Goal: Transaction & Acquisition: Purchase product/service

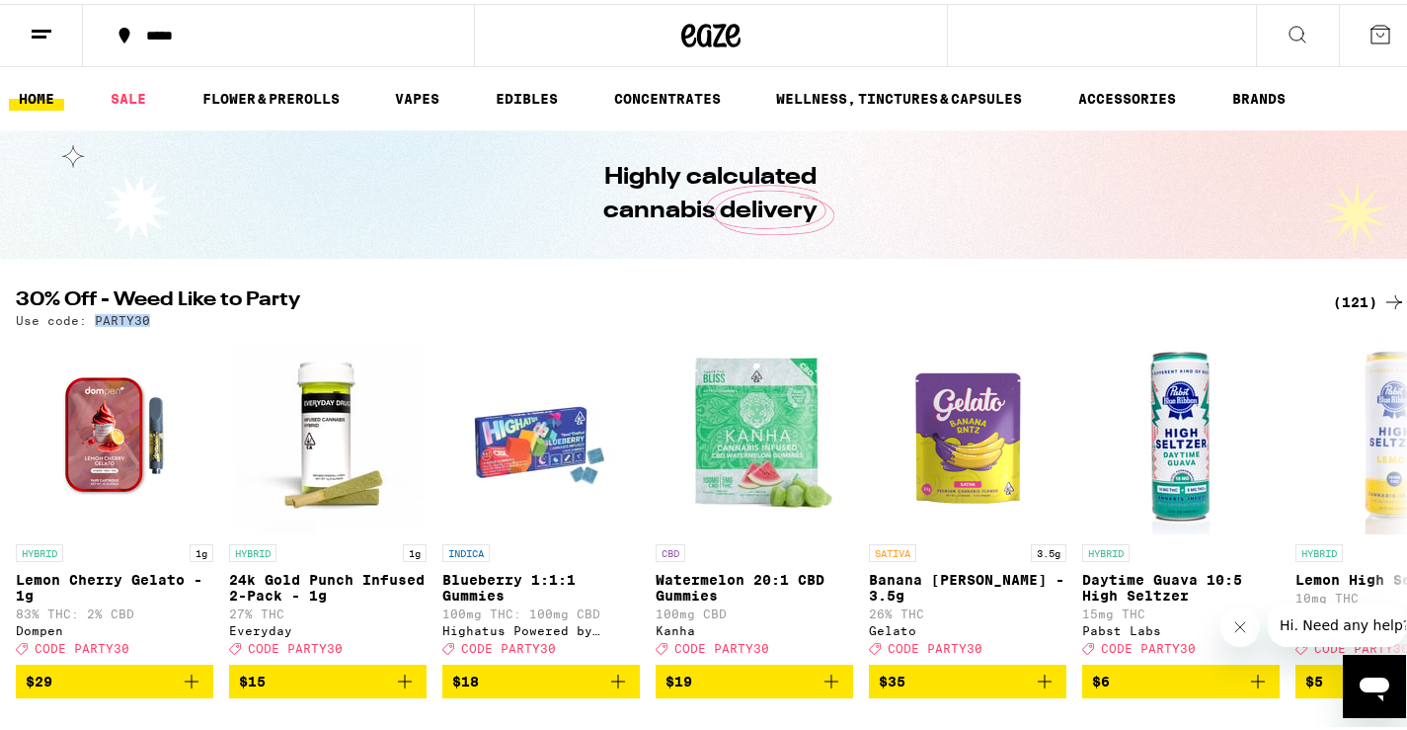
drag, startPoint x: 145, startPoint y: 317, endPoint x: 94, endPoint y: 321, distance: 51.5
click at [94, 321] on p "Use code: PARTY30" at bounding box center [83, 316] width 134 height 13
copy p "PARTY30"
click at [722, 99] on link "CONCENTRATES" at bounding box center [667, 95] width 126 height 24
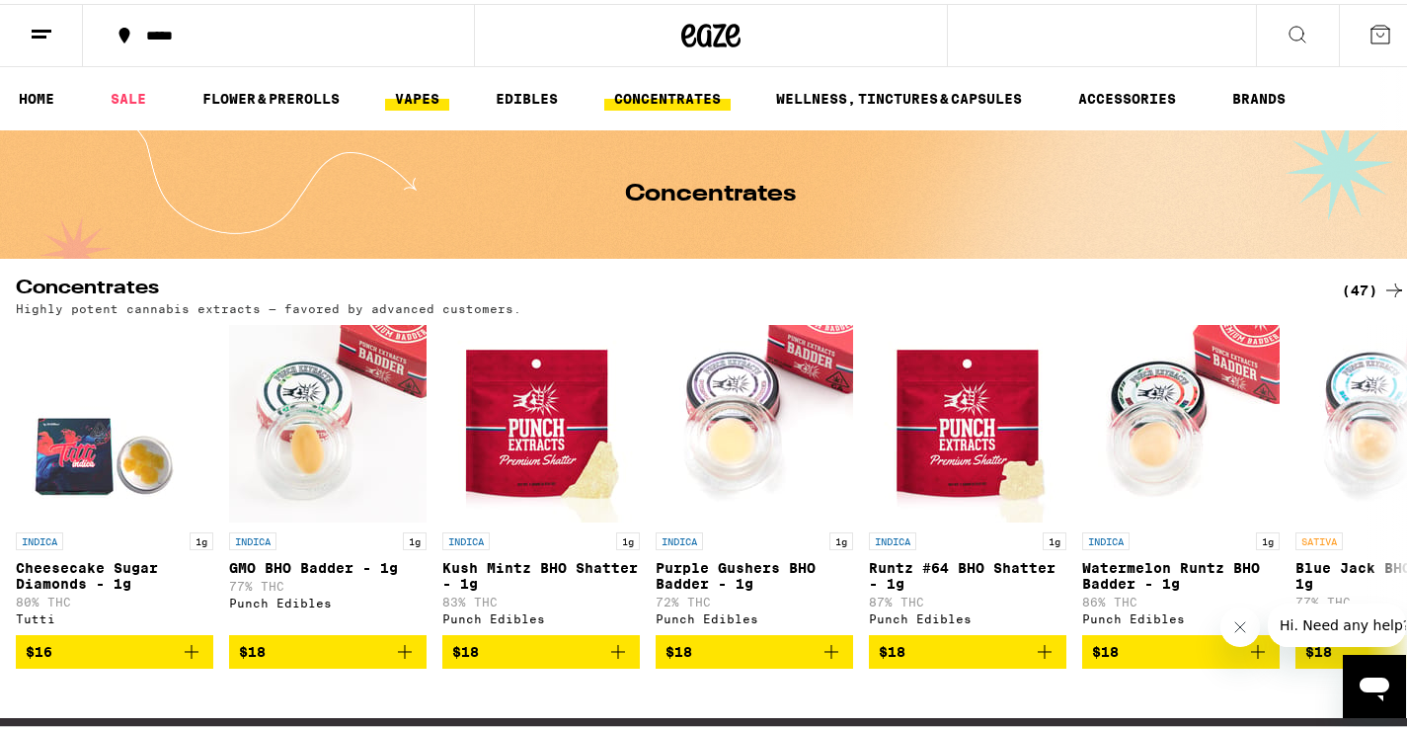
click at [417, 98] on link "VAPES" at bounding box center [417, 95] width 64 height 24
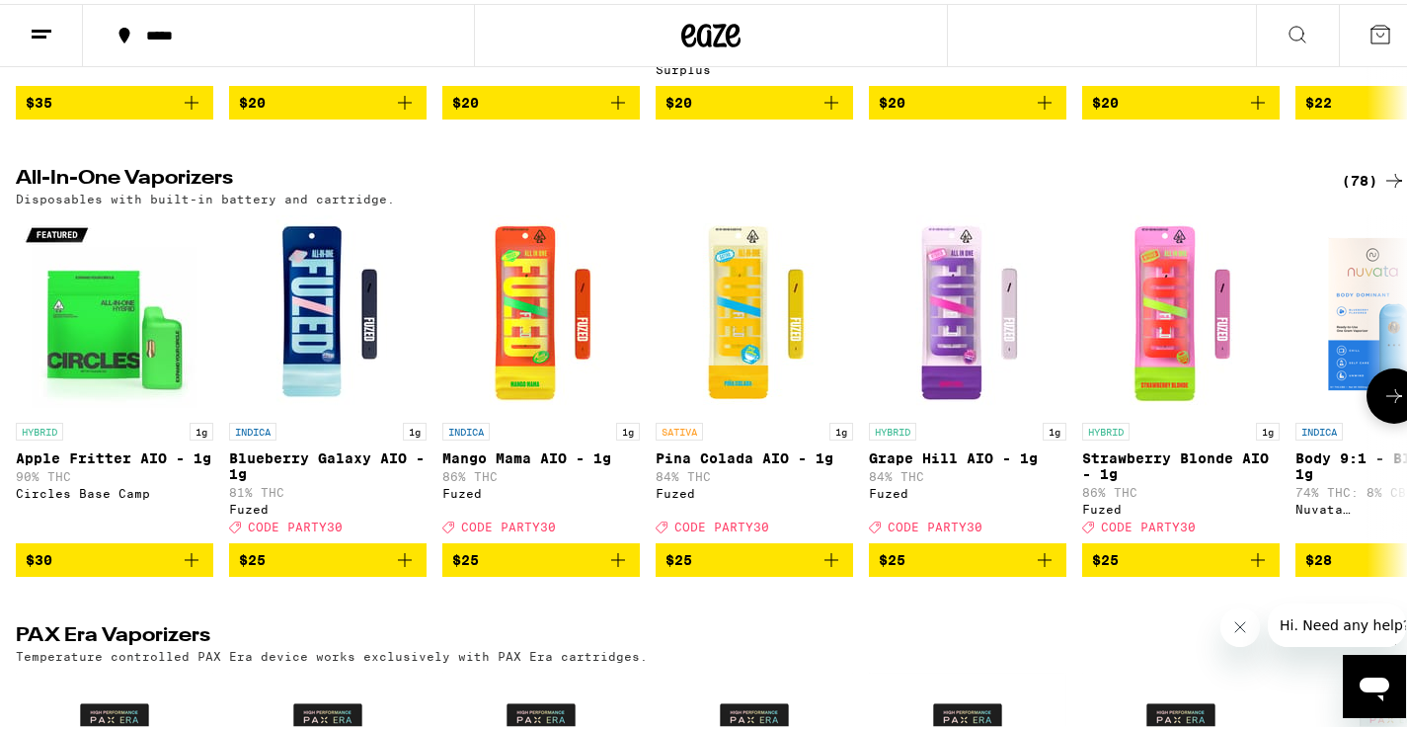
scroll to position [987, 0]
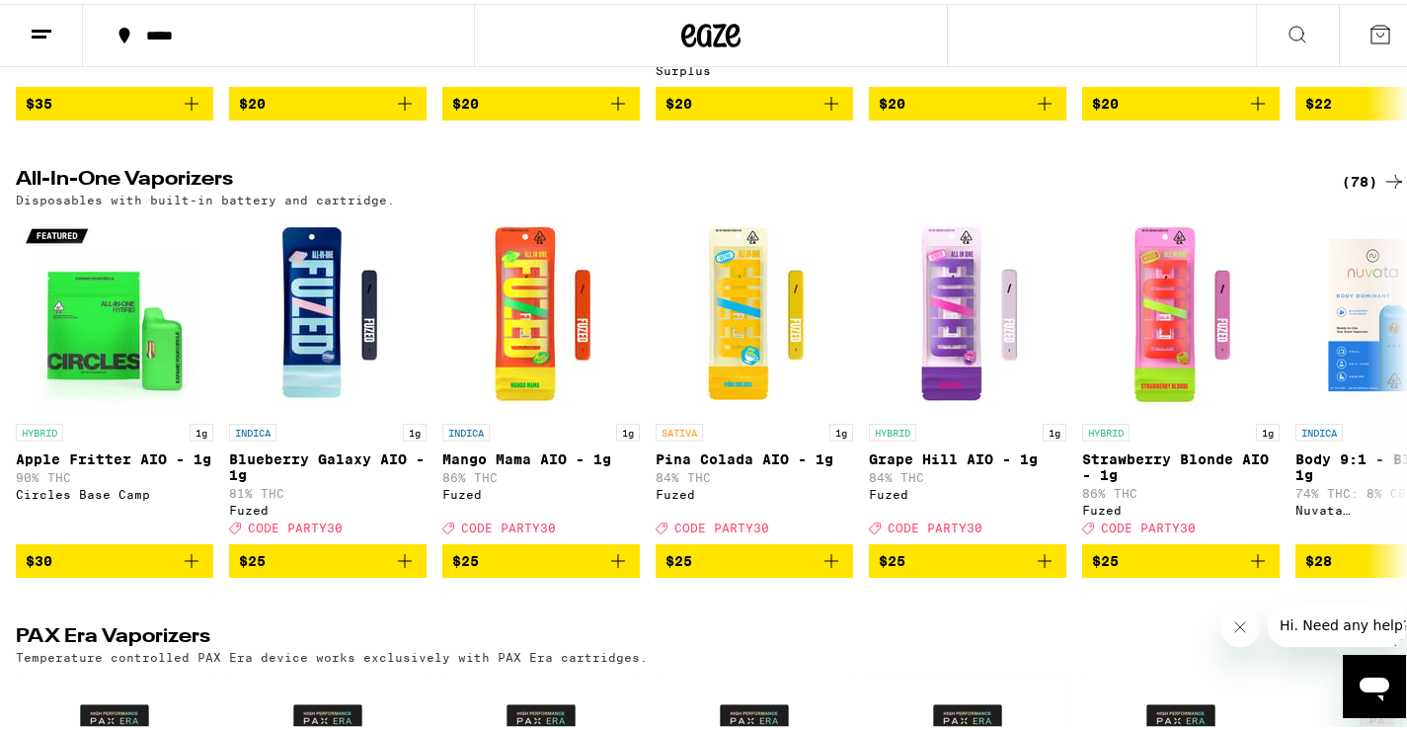
click at [1342, 190] on div "(78)" at bounding box center [1374, 178] width 64 height 24
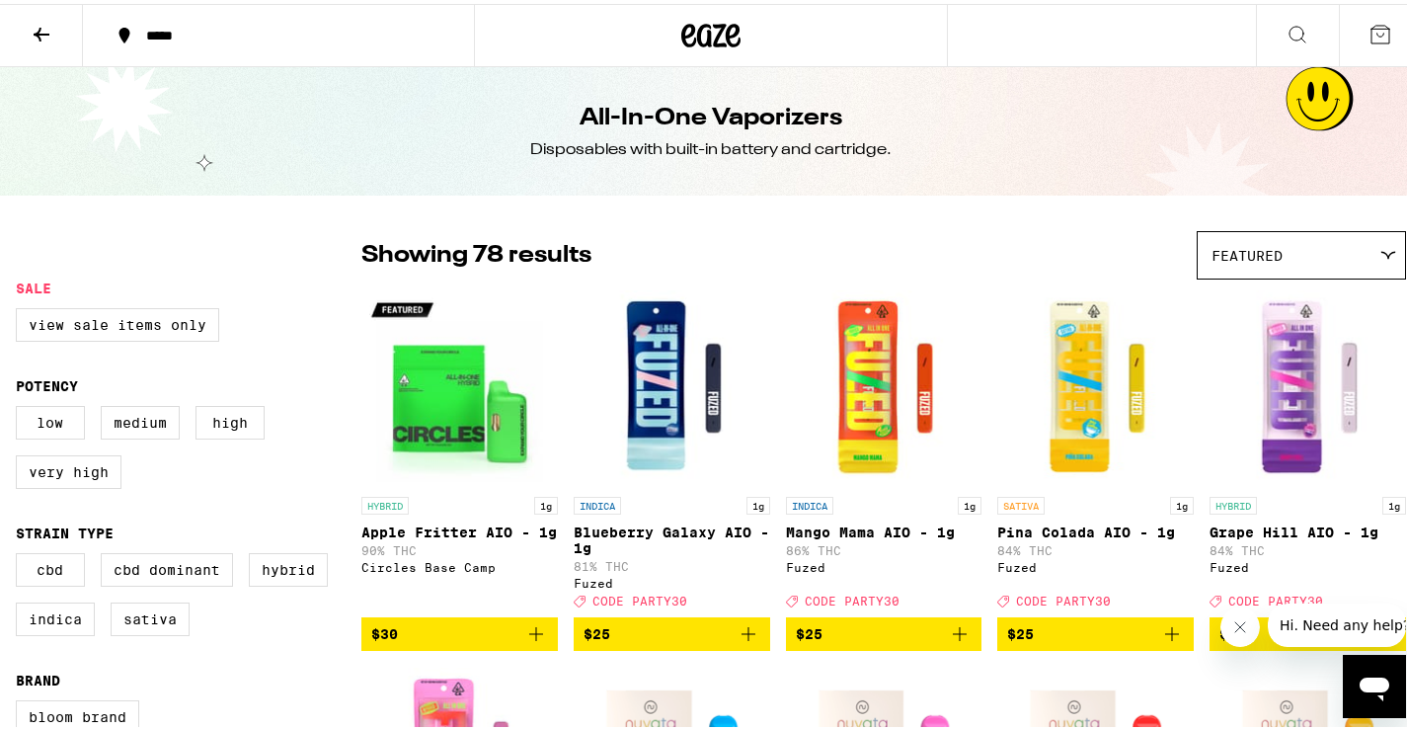
scroll to position [99, 0]
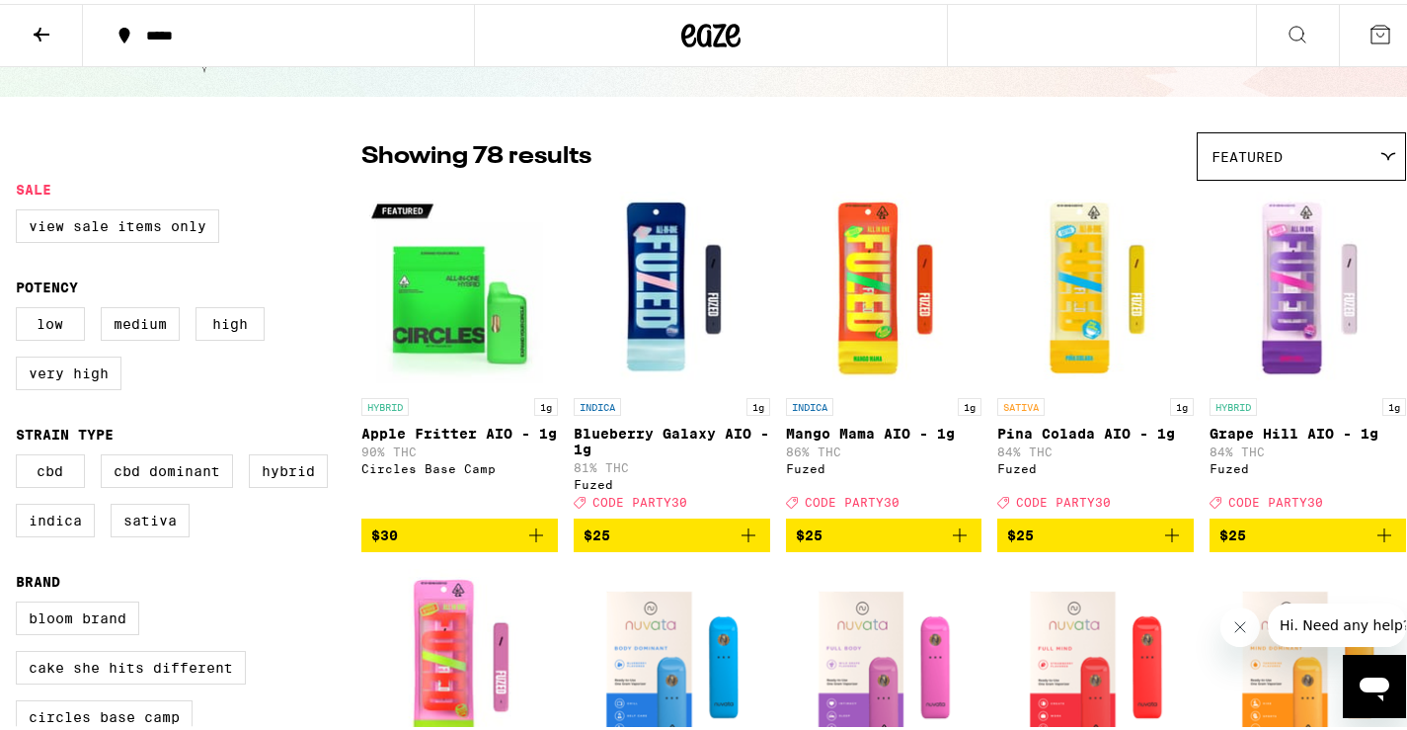
click at [1240, 623] on icon "Close message from company" at bounding box center [1239, 626] width 16 height 16
click at [54, 382] on label "Very High" at bounding box center [69, 369] width 106 height 34
click at [21, 307] on input "Very High" at bounding box center [20, 306] width 1 height 1
checkbox input "true"
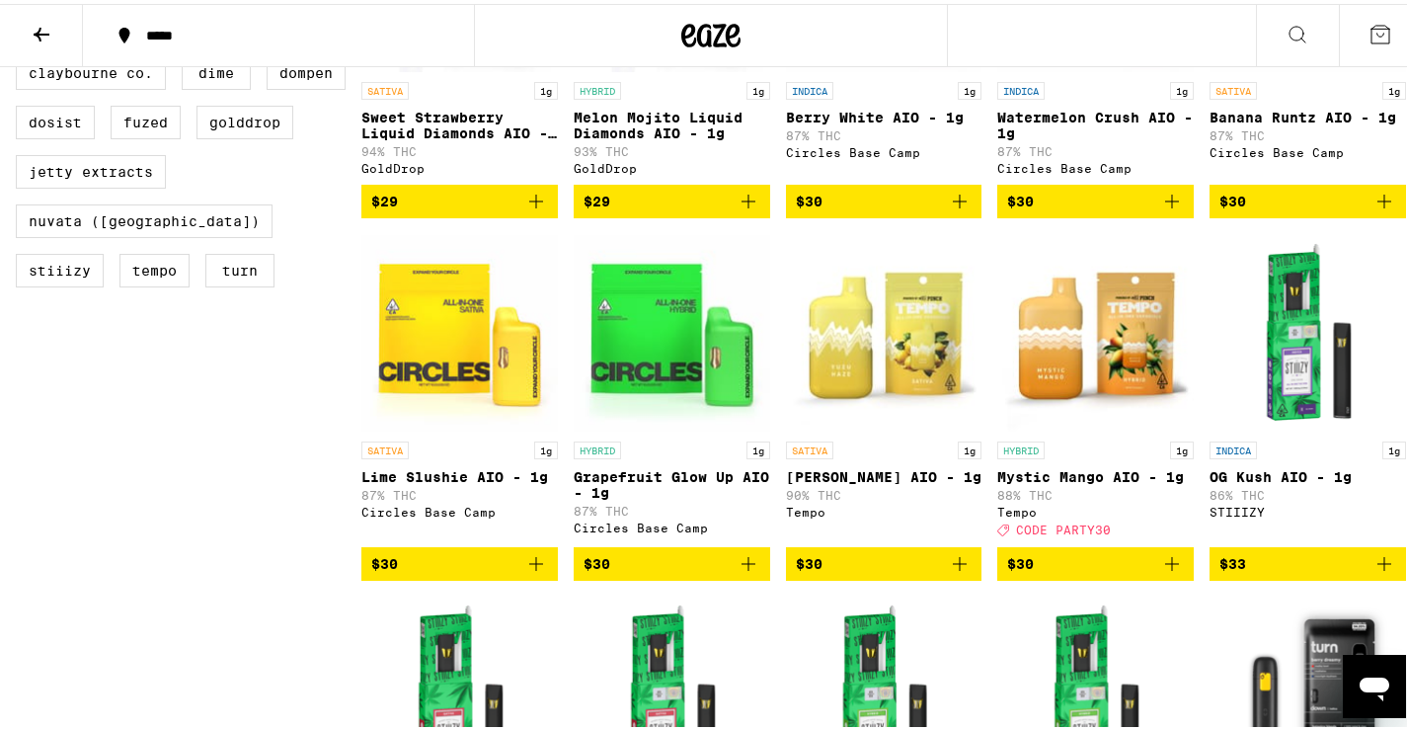
scroll to position [790, 0]
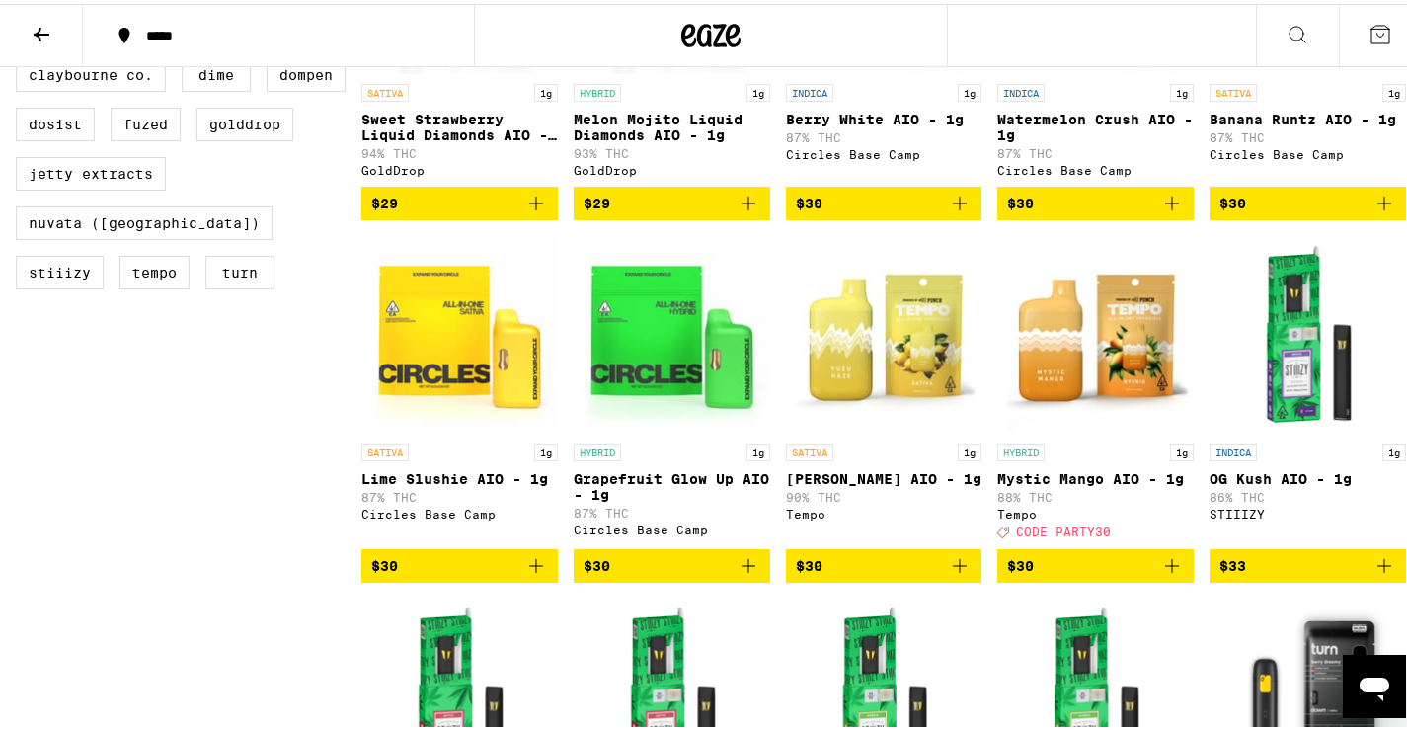
click at [1124, 574] on span "$30" at bounding box center [1095, 562] width 177 height 24
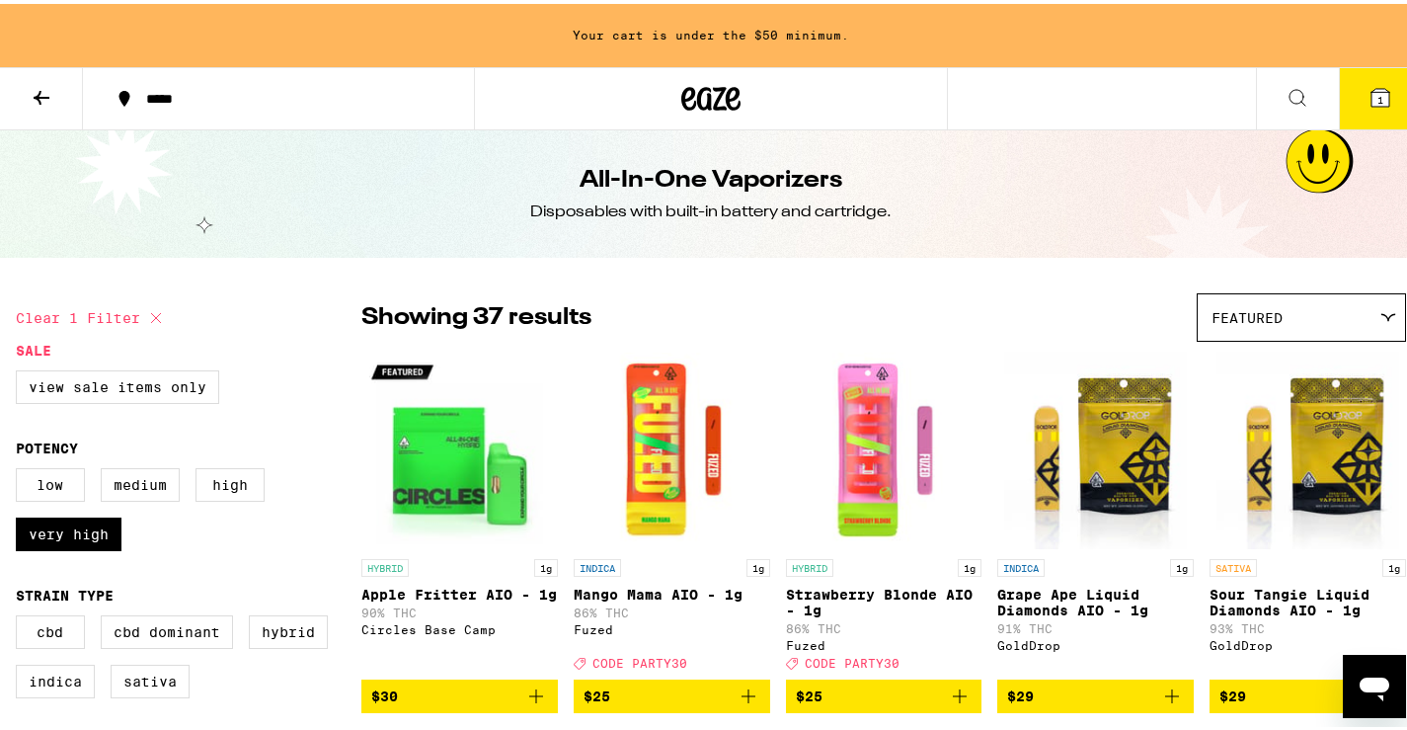
scroll to position [0, 0]
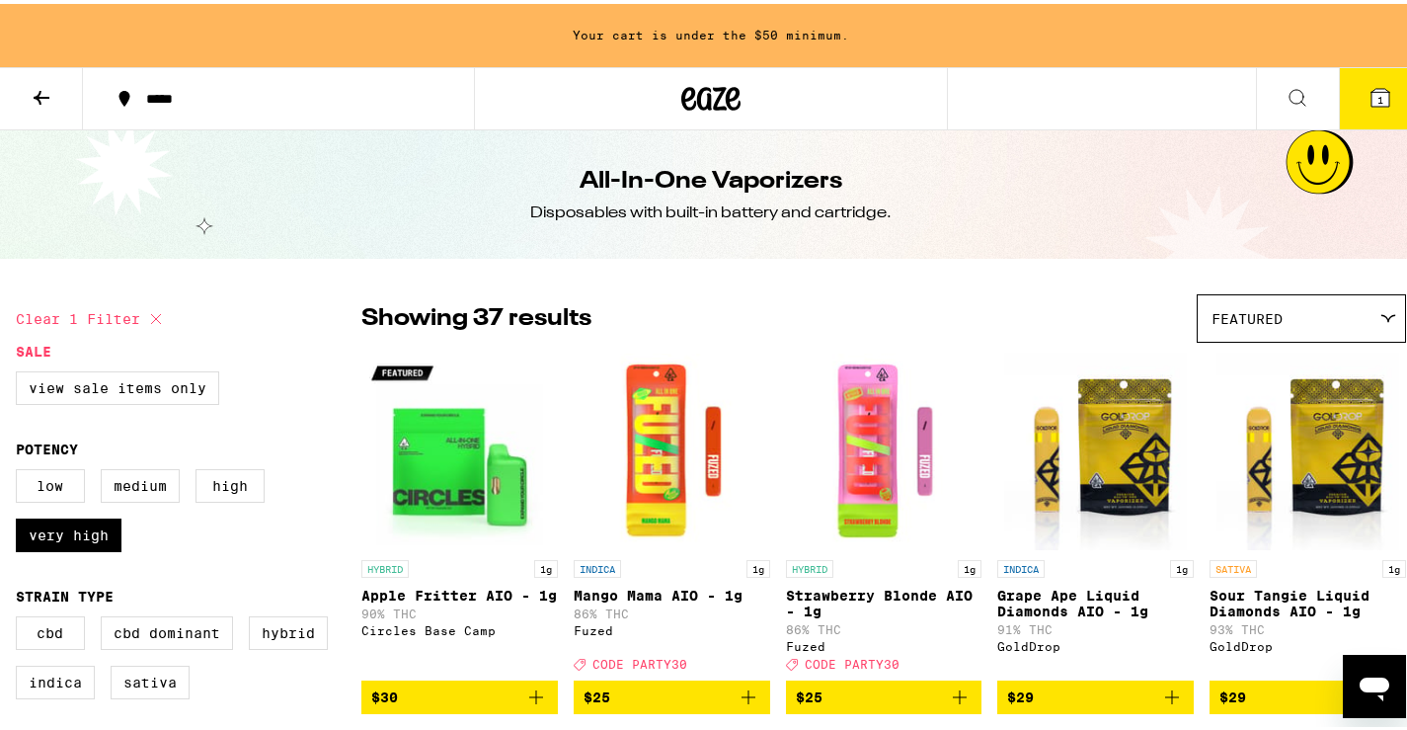
click at [45, 95] on icon at bounding box center [42, 94] width 24 height 24
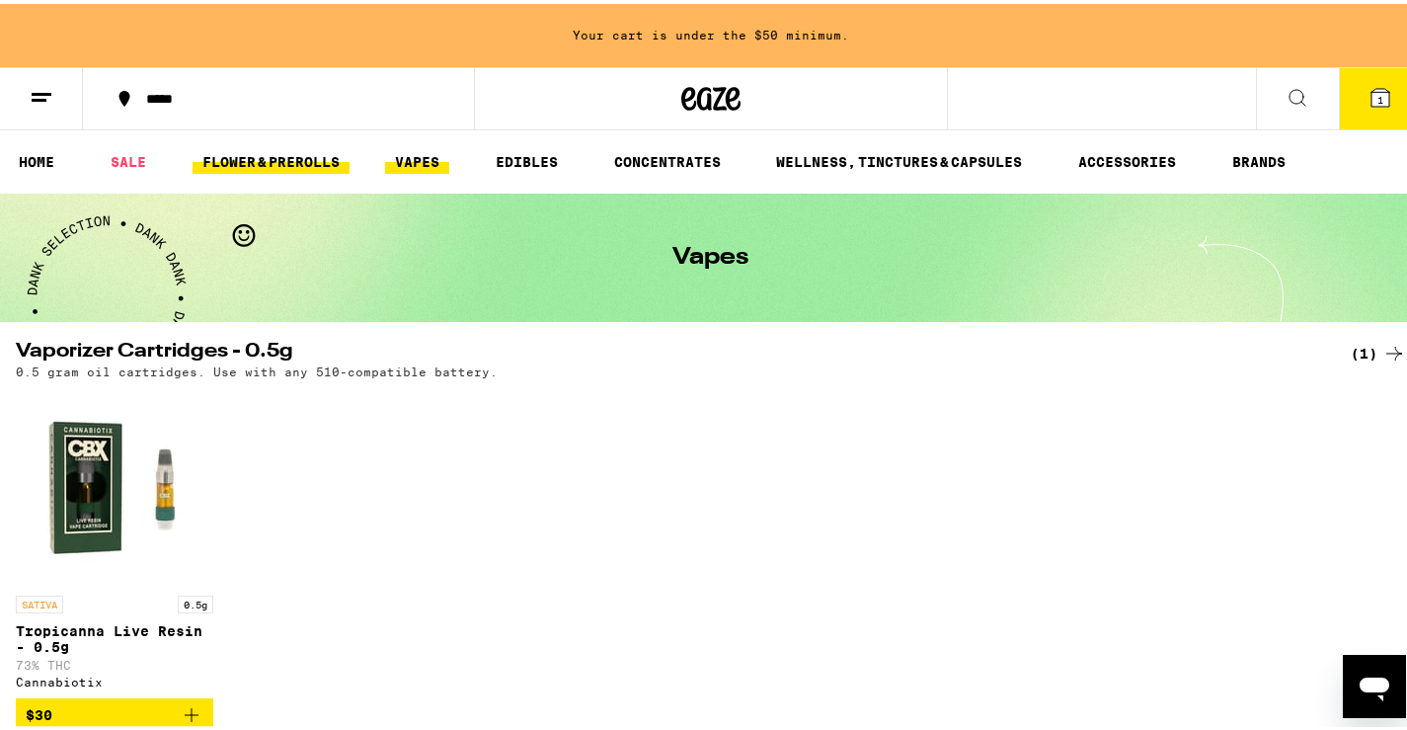
click at [278, 167] on link "FLOWER & PREROLLS" at bounding box center [271, 158] width 157 height 24
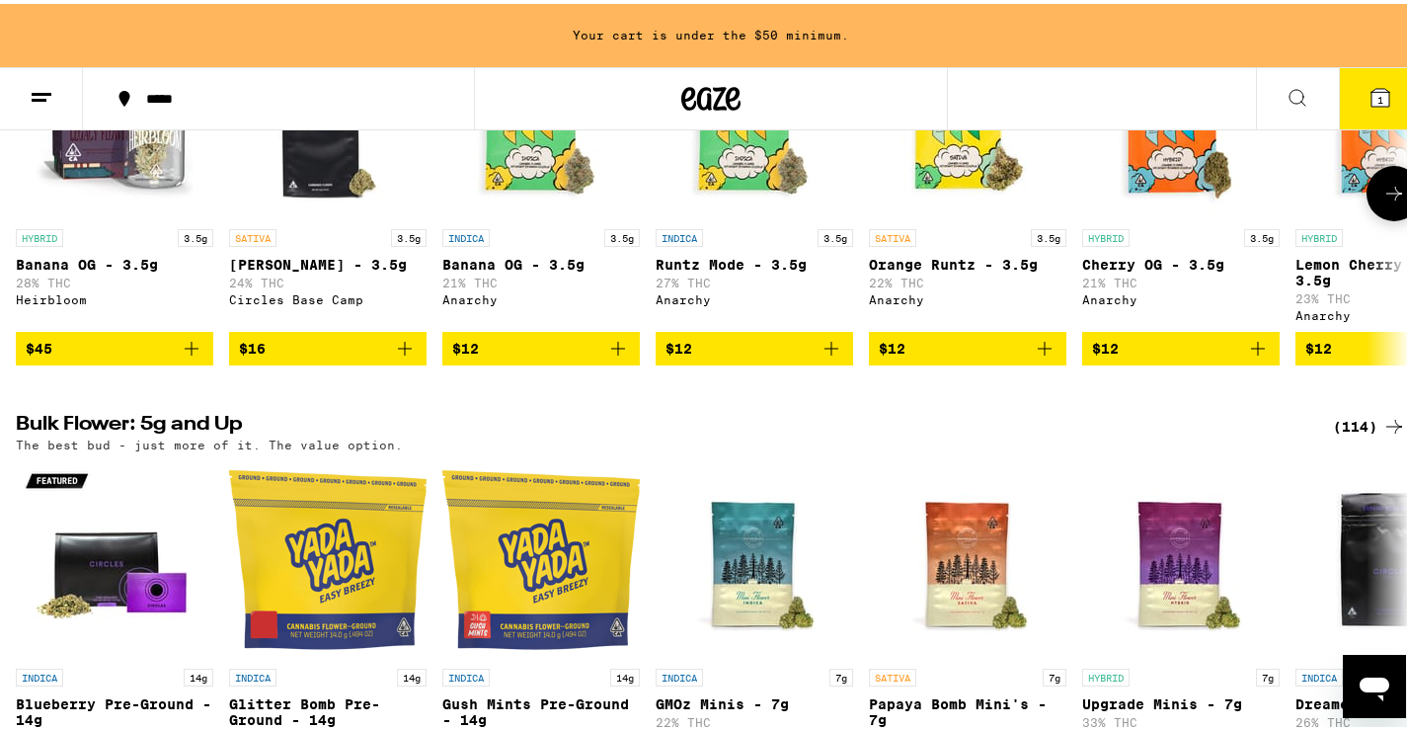
scroll to position [494, 0]
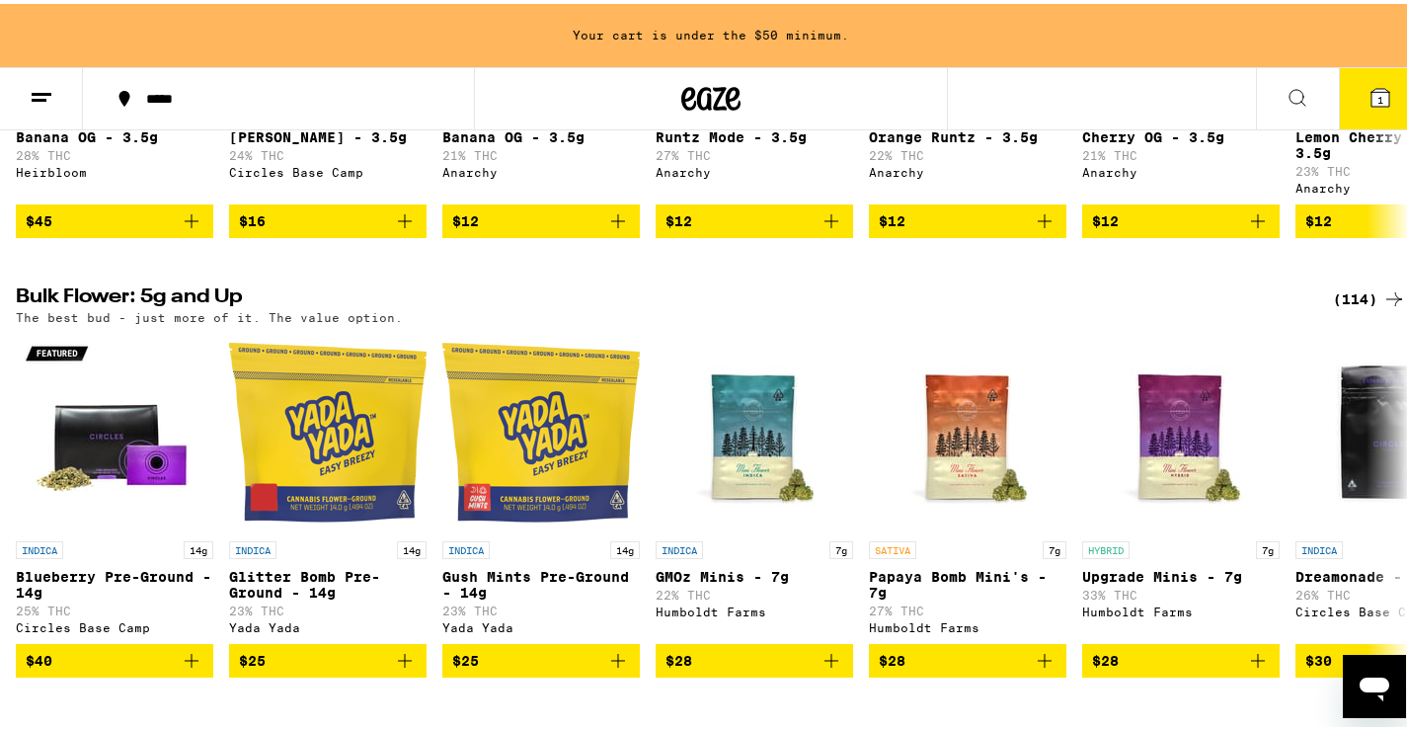
click at [1337, 307] on div "(114)" at bounding box center [1369, 295] width 73 height 24
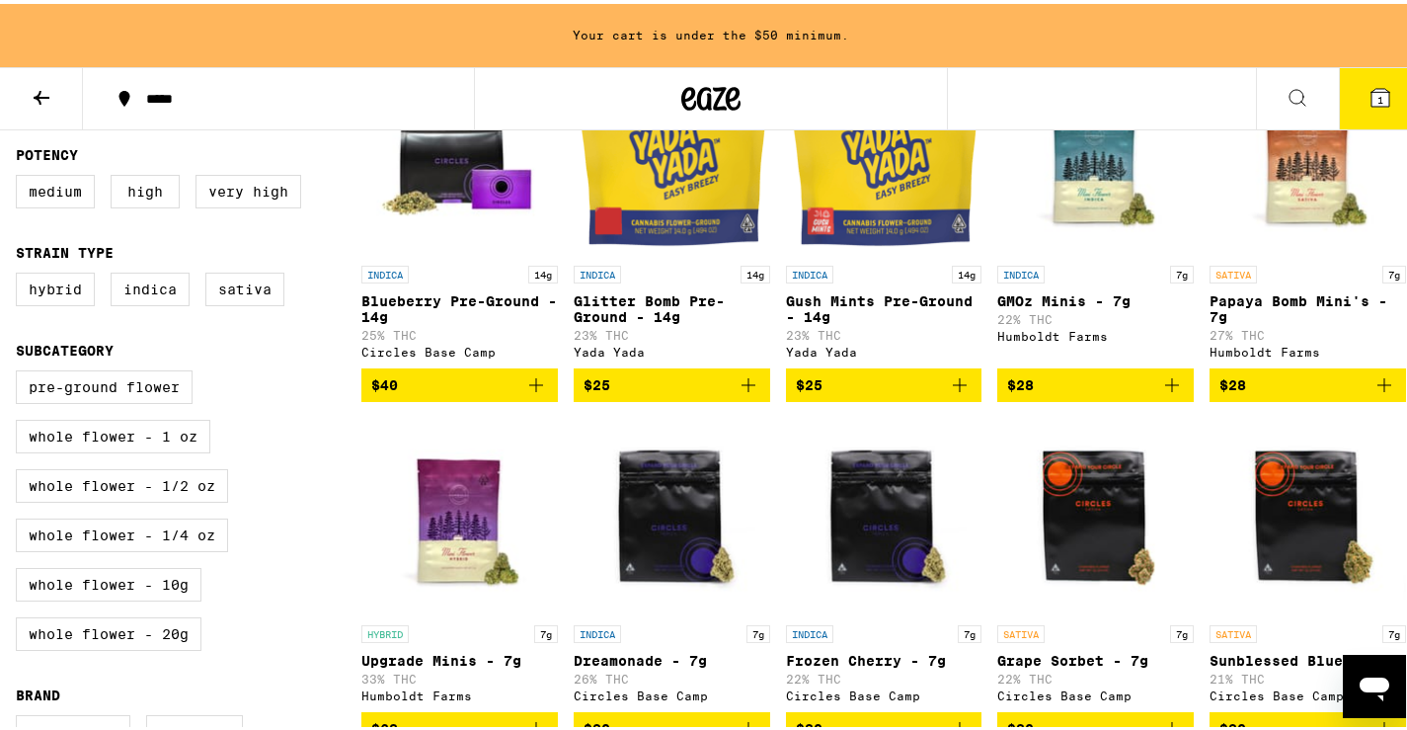
scroll to position [296, 0]
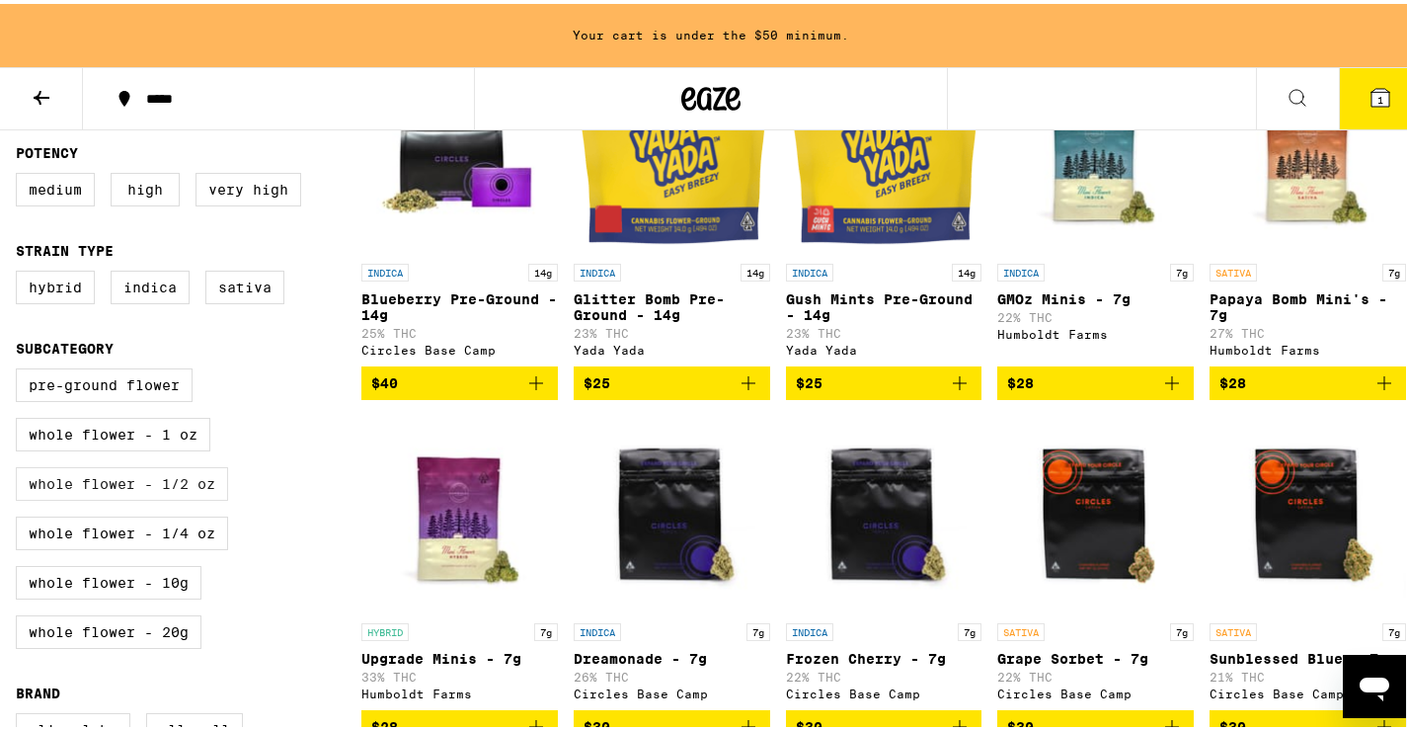
click at [203, 497] on label "Whole Flower - 1/2 oz" at bounding box center [122, 480] width 212 height 34
click at [21, 368] on input "Whole Flower - 1/2 oz" at bounding box center [20, 367] width 1 height 1
checkbox input "true"
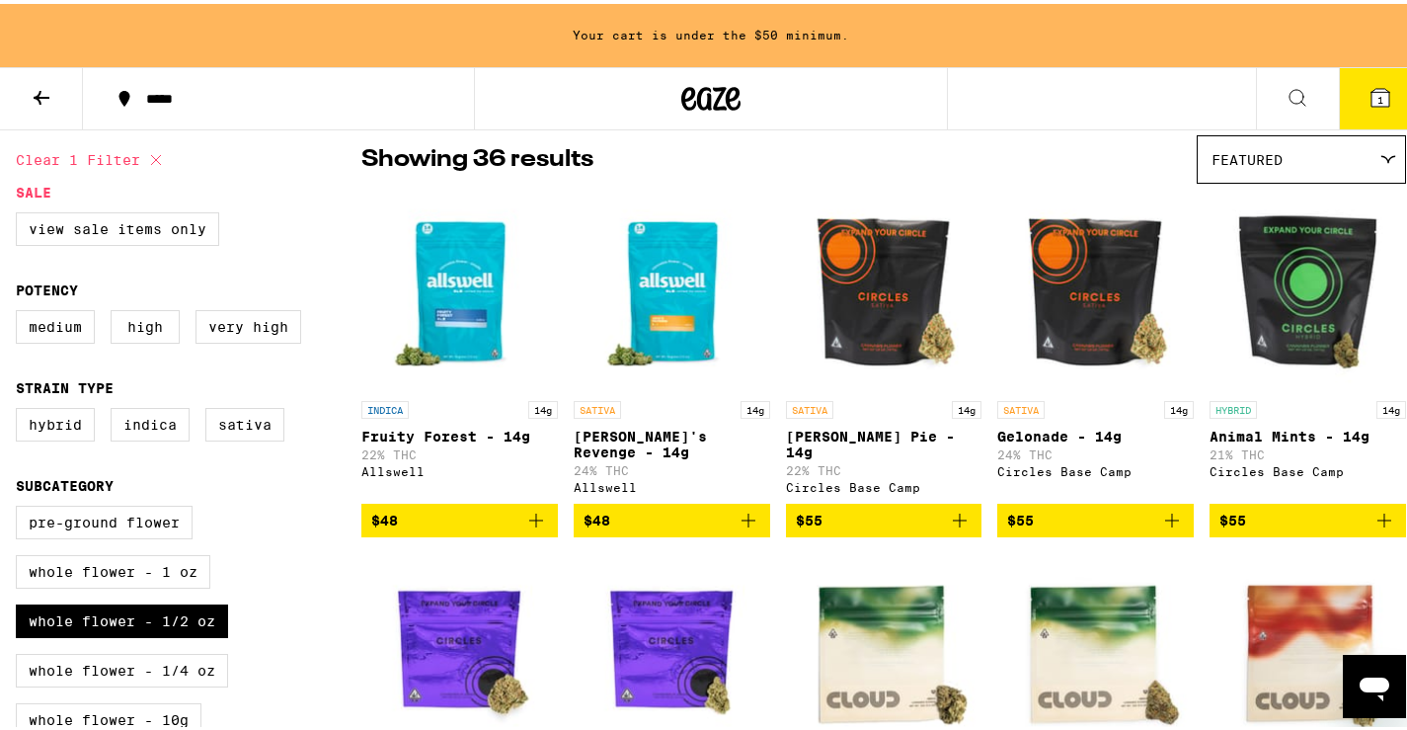
scroll to position [197, 0]
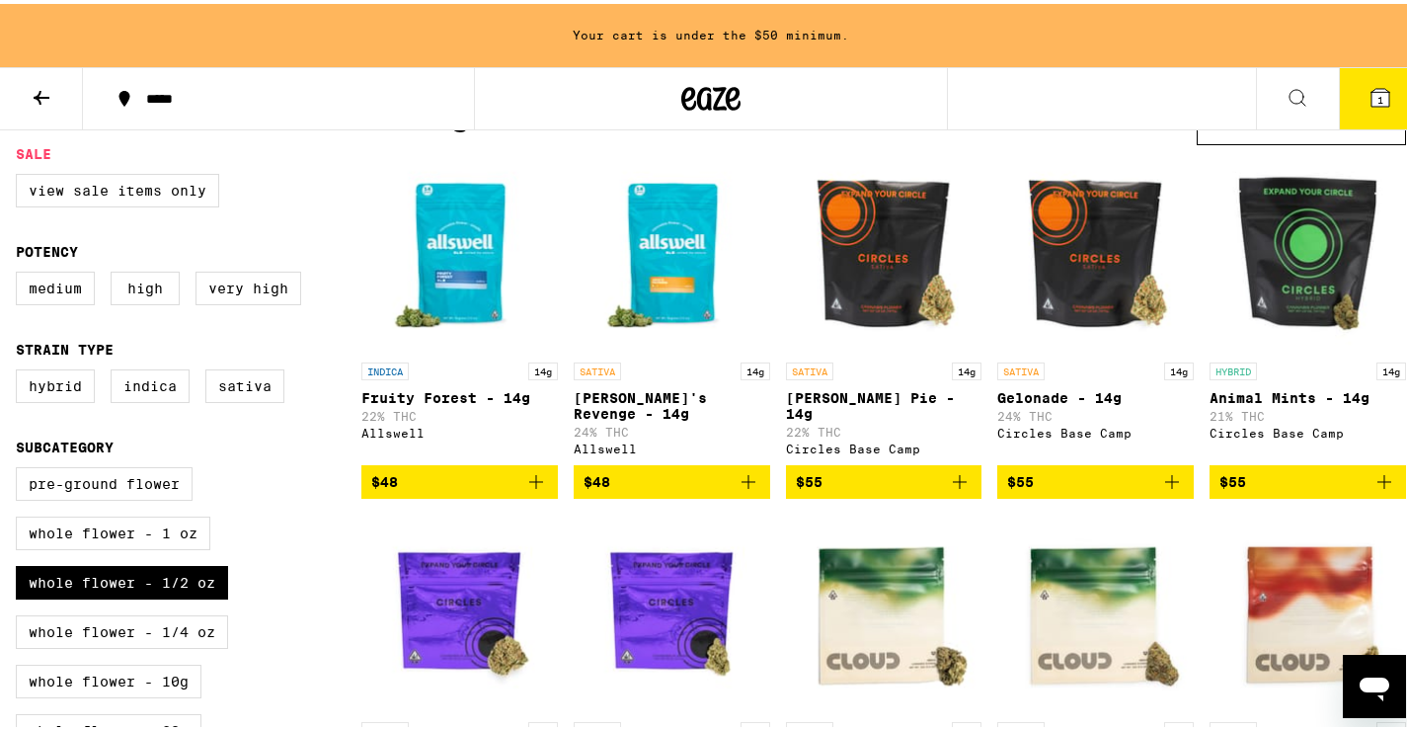
click at [747, 469] on icon "Add to bag" at bounding box center [748, 478] width 24 height 24
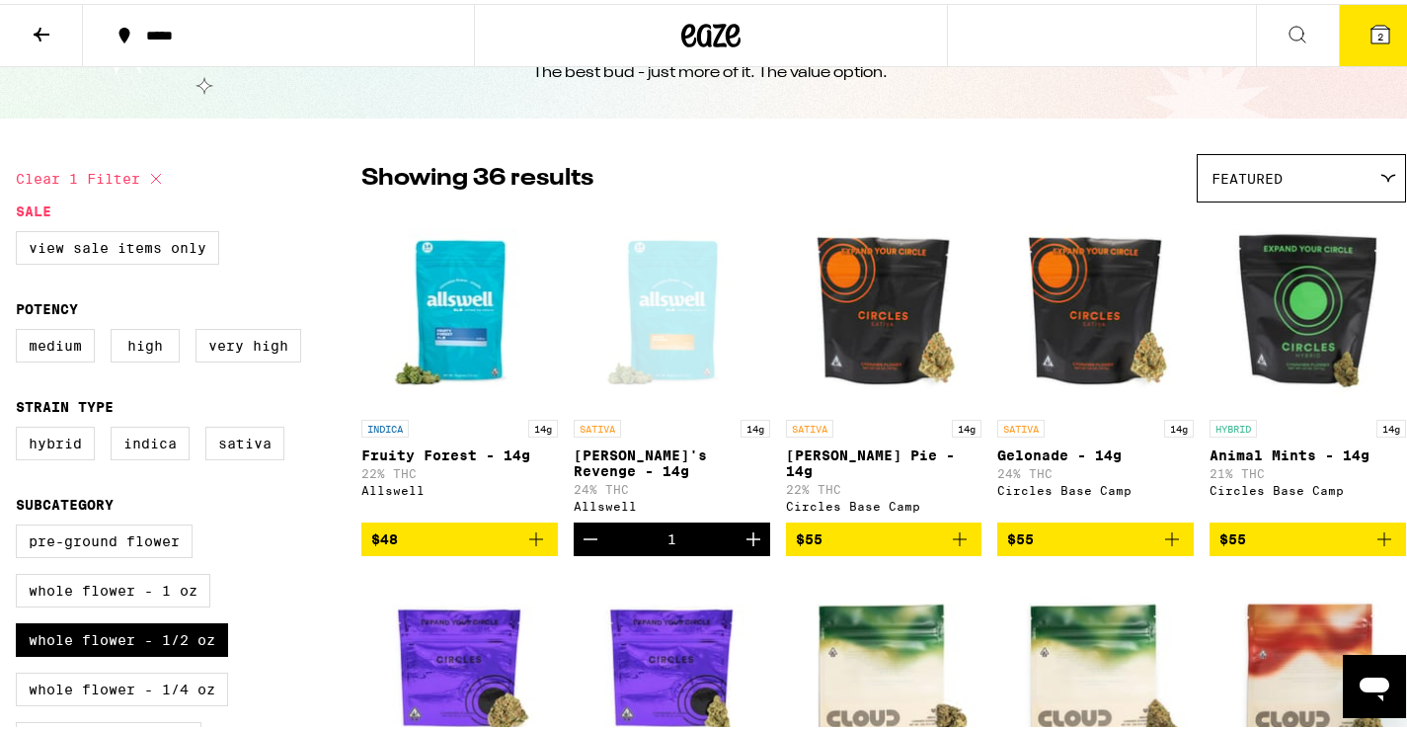
scroll to position [0, 0]
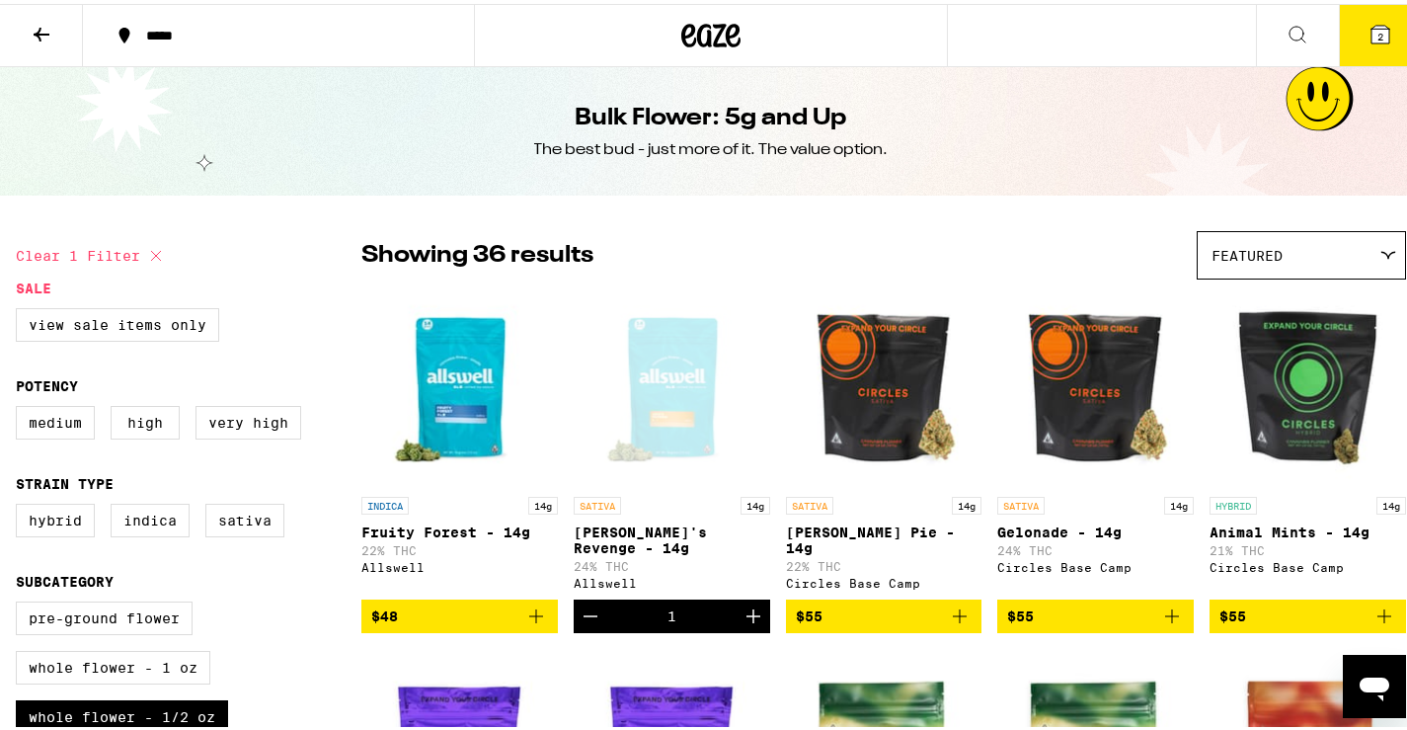
click at [32, 36] on icon at bounding box center [42, 31] width 24 height 24
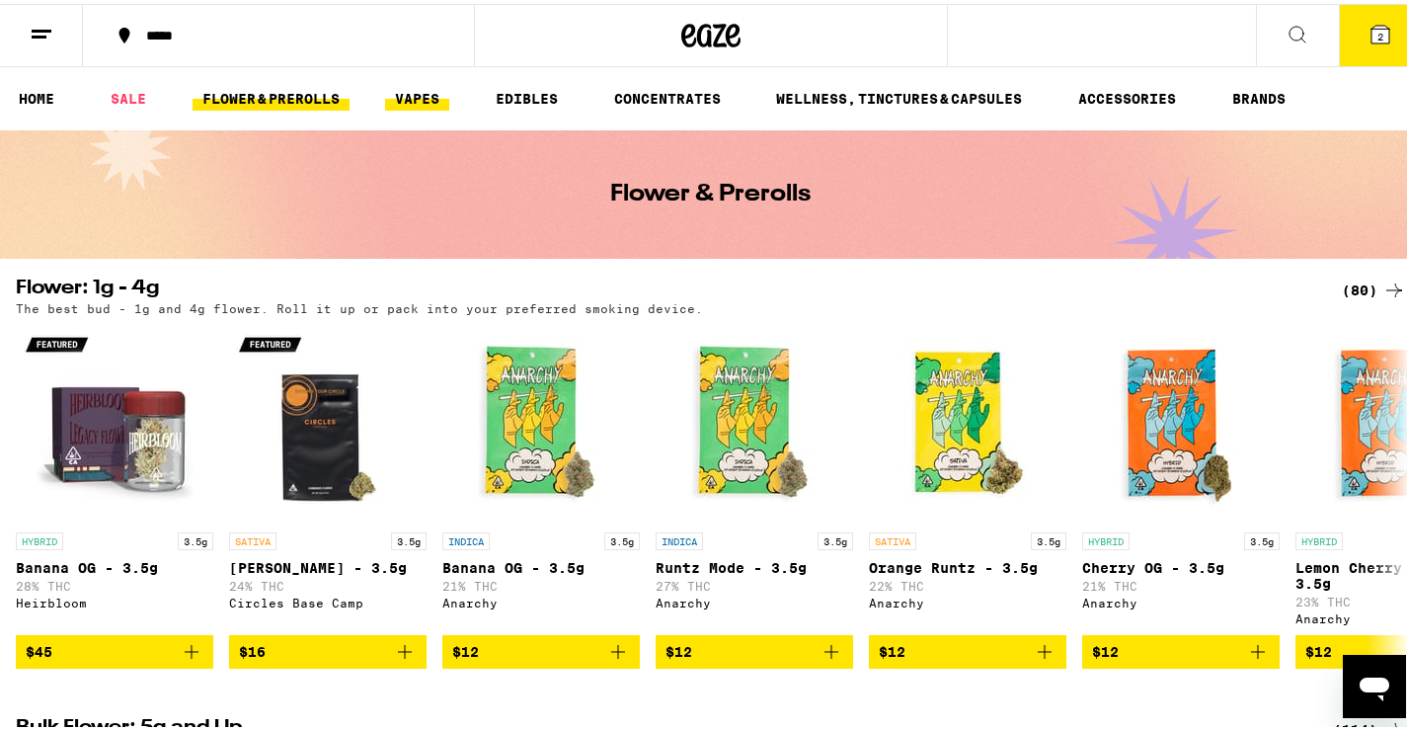
click at [434, 99] on link "VAPES" at bounding box center [417, 95] width 64 height 24
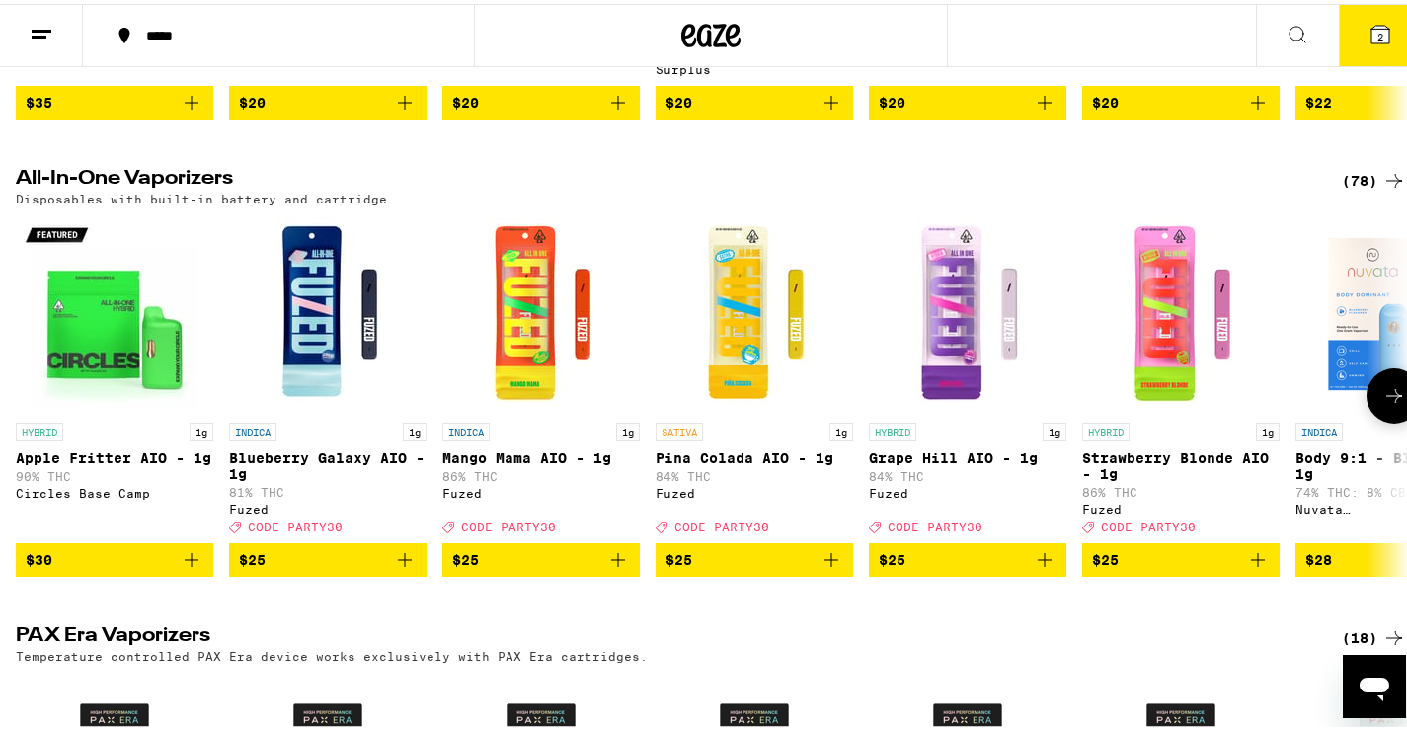
scroll to position [987, 0]
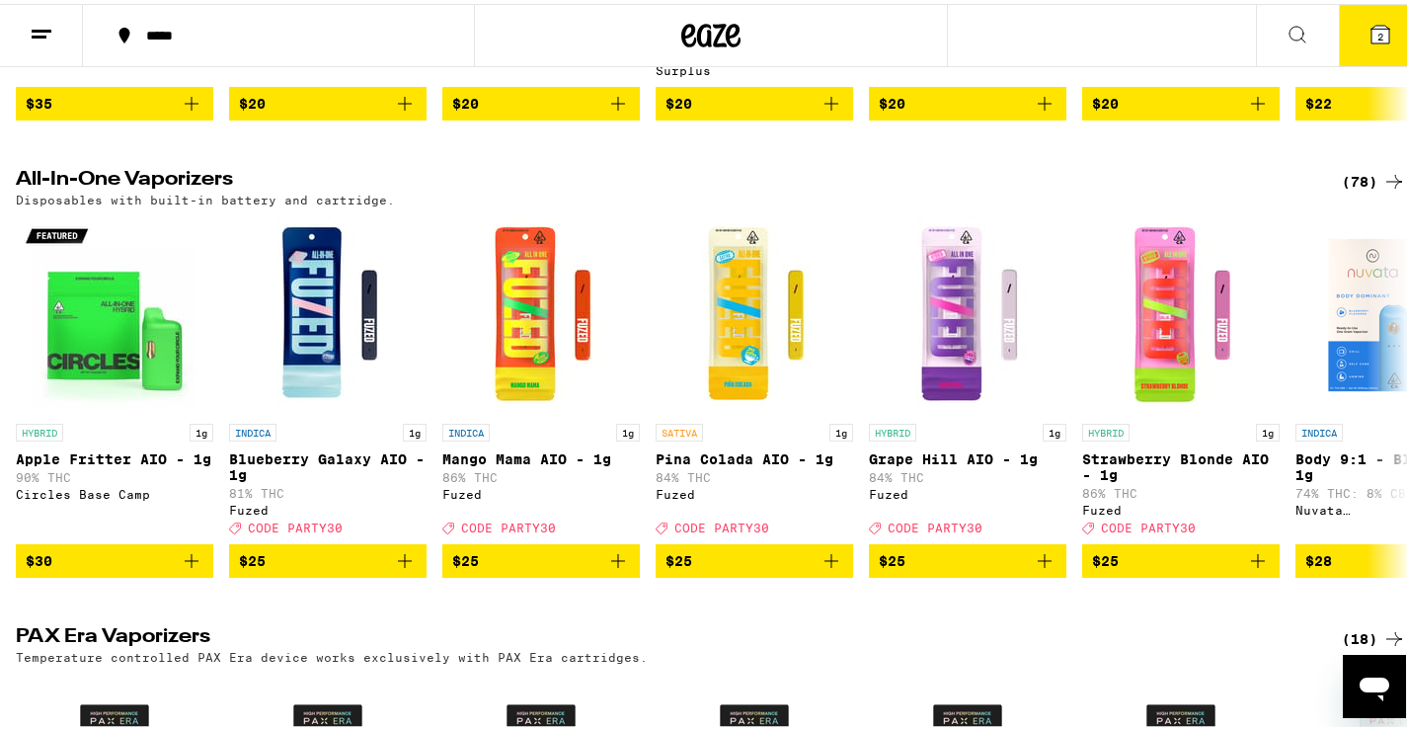
click at [1346, 190] on div "(78)" at bounding box center [1374, 178] width 64 height 24
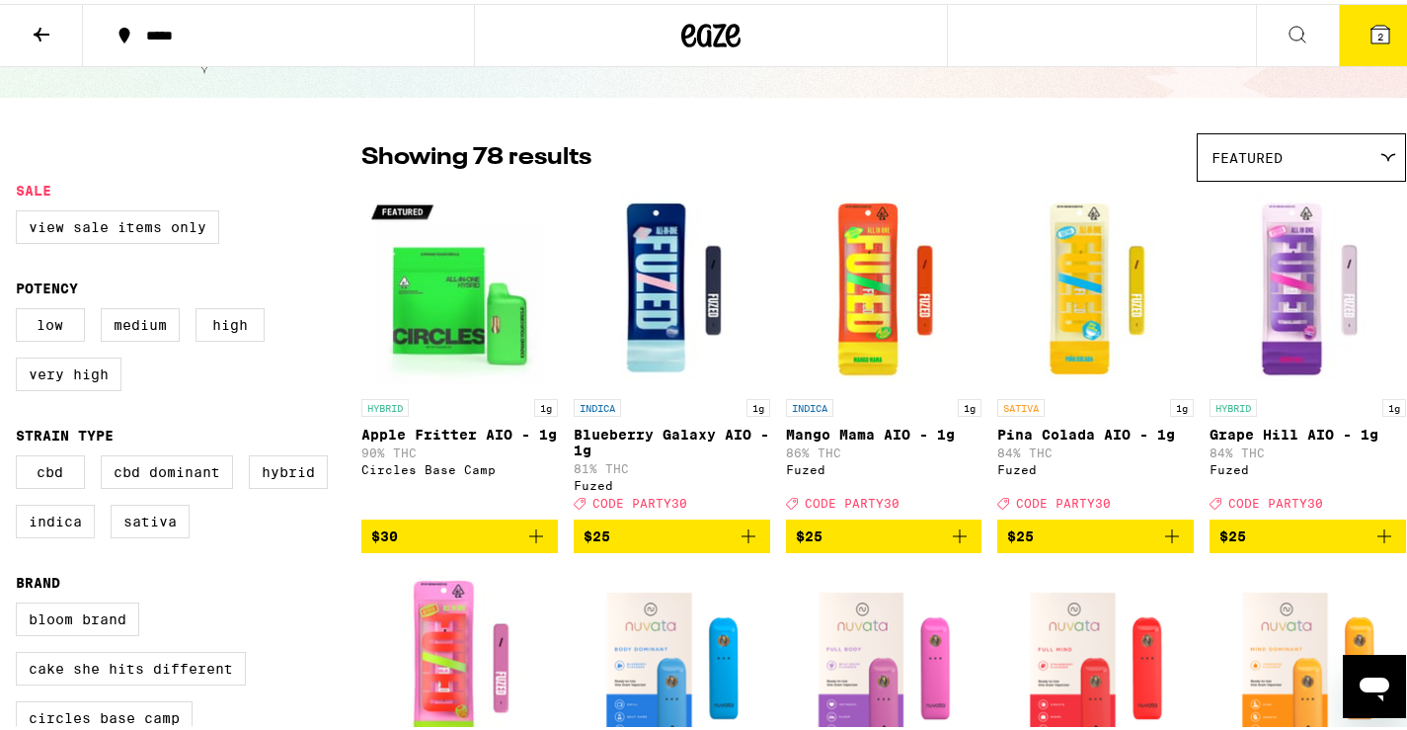
scroll to position [99, 0]
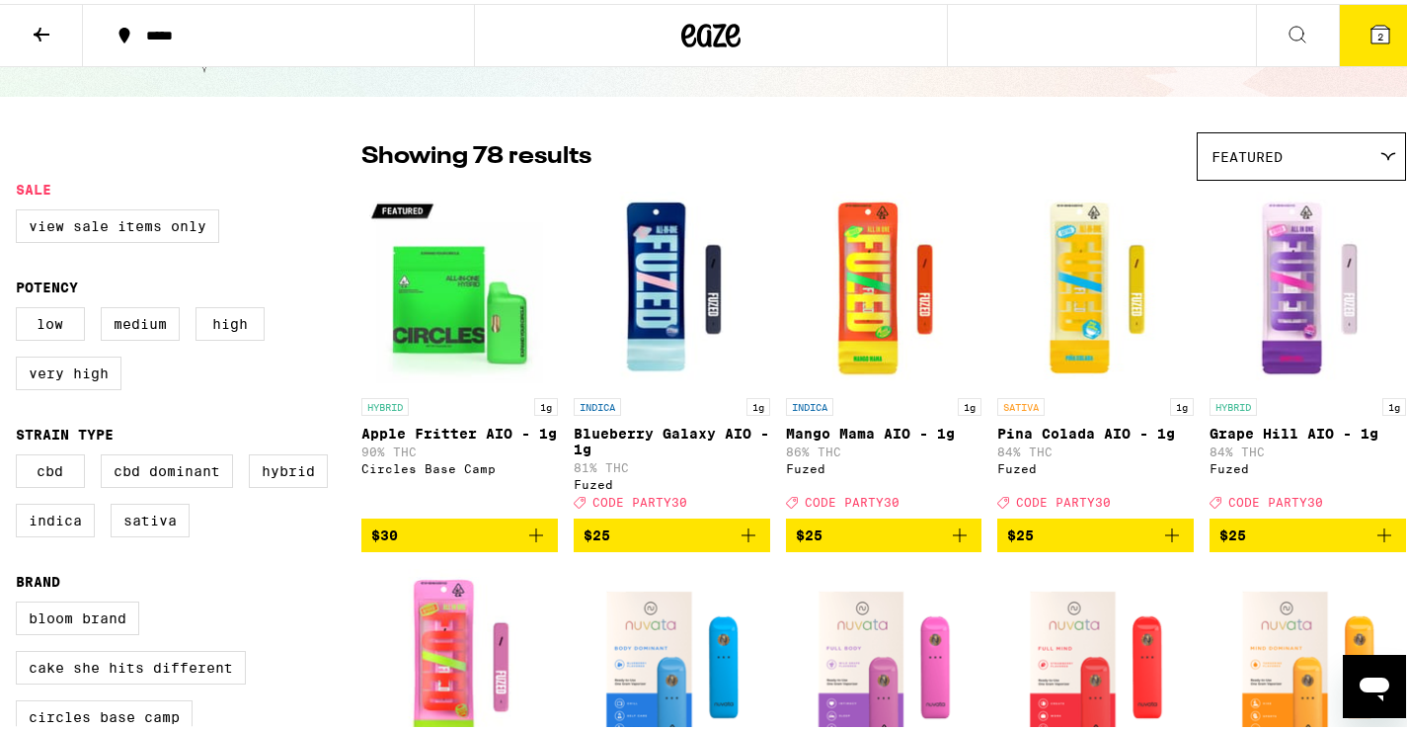
click at [1160, 543] on icon "Add to bag" at bounding box center [1172, 531] width 24 height 24
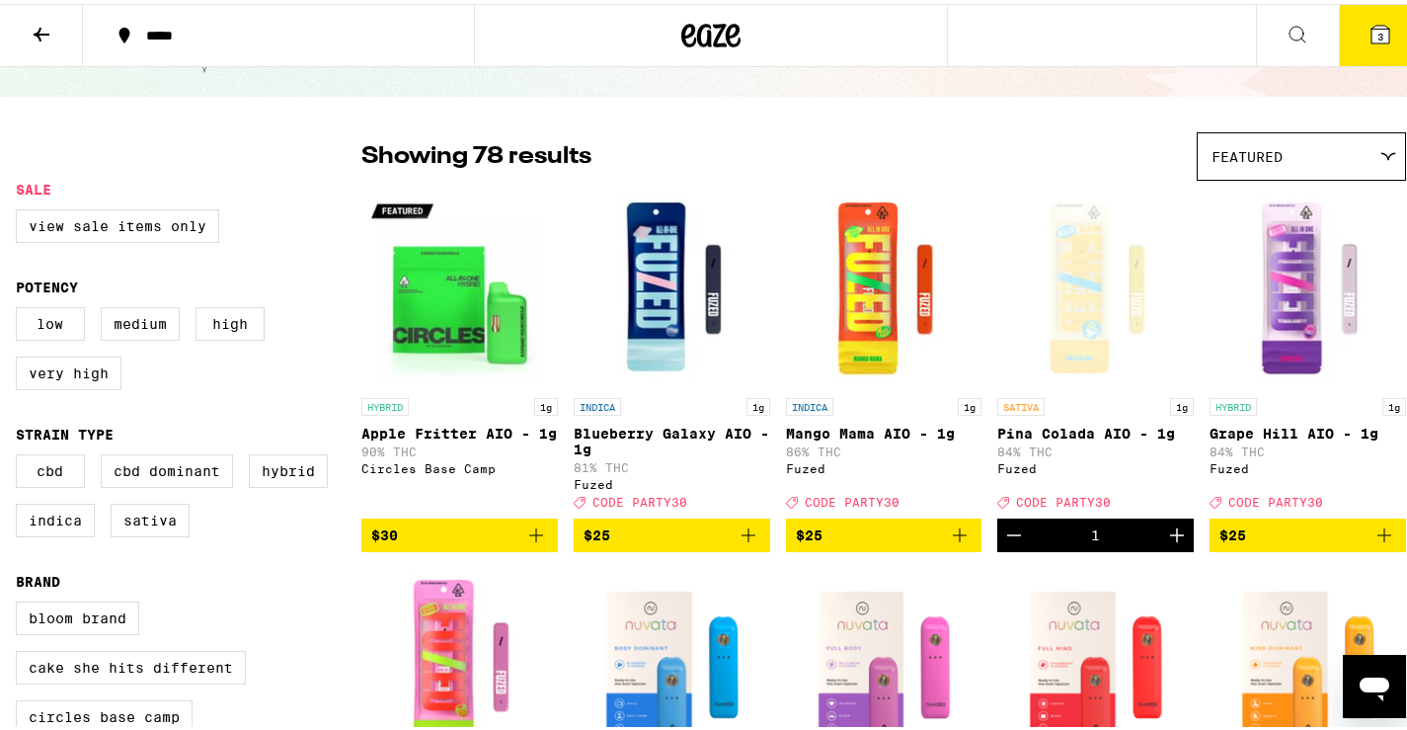
click at [1371, 26] on icon at bounding box center [1380, 31] width 18 height 18
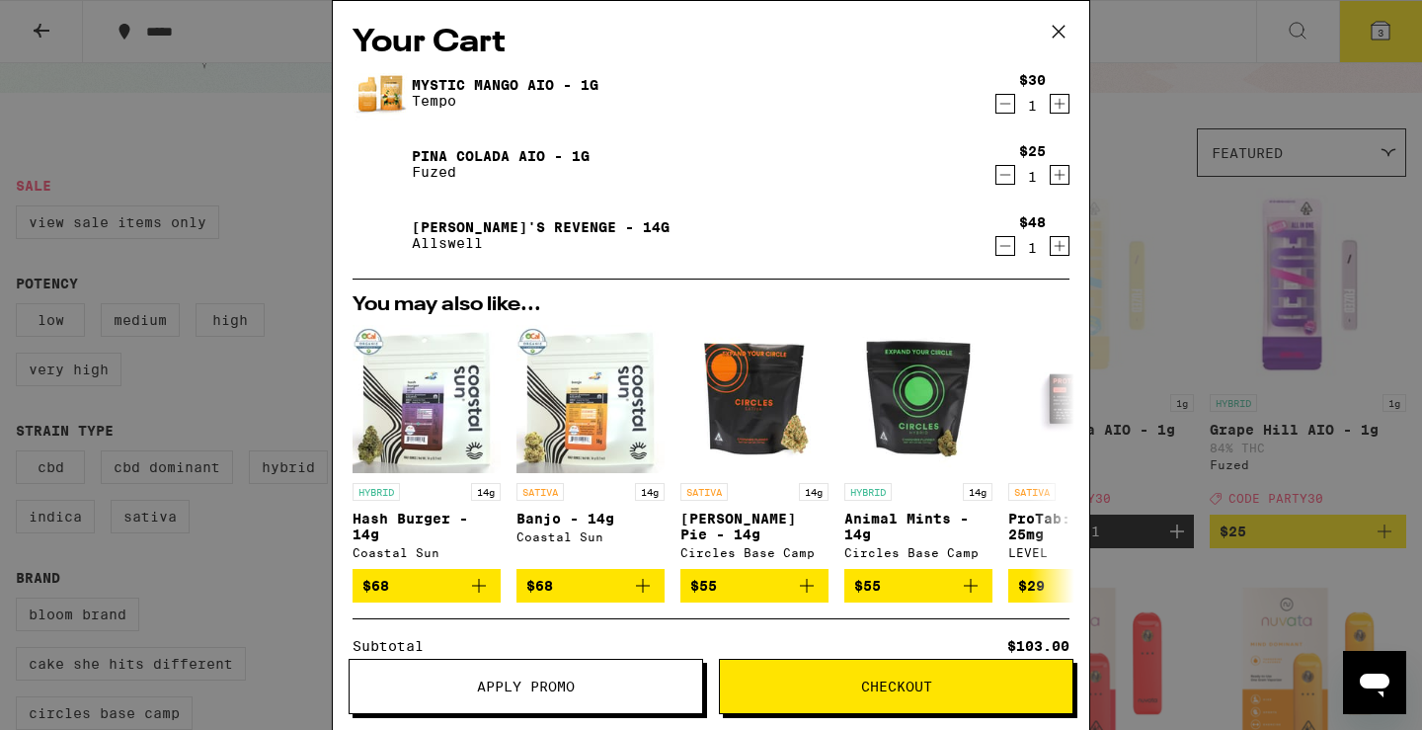
click at [1059, 21] on icon at bounding box center [1058, 32] width 30 height 30
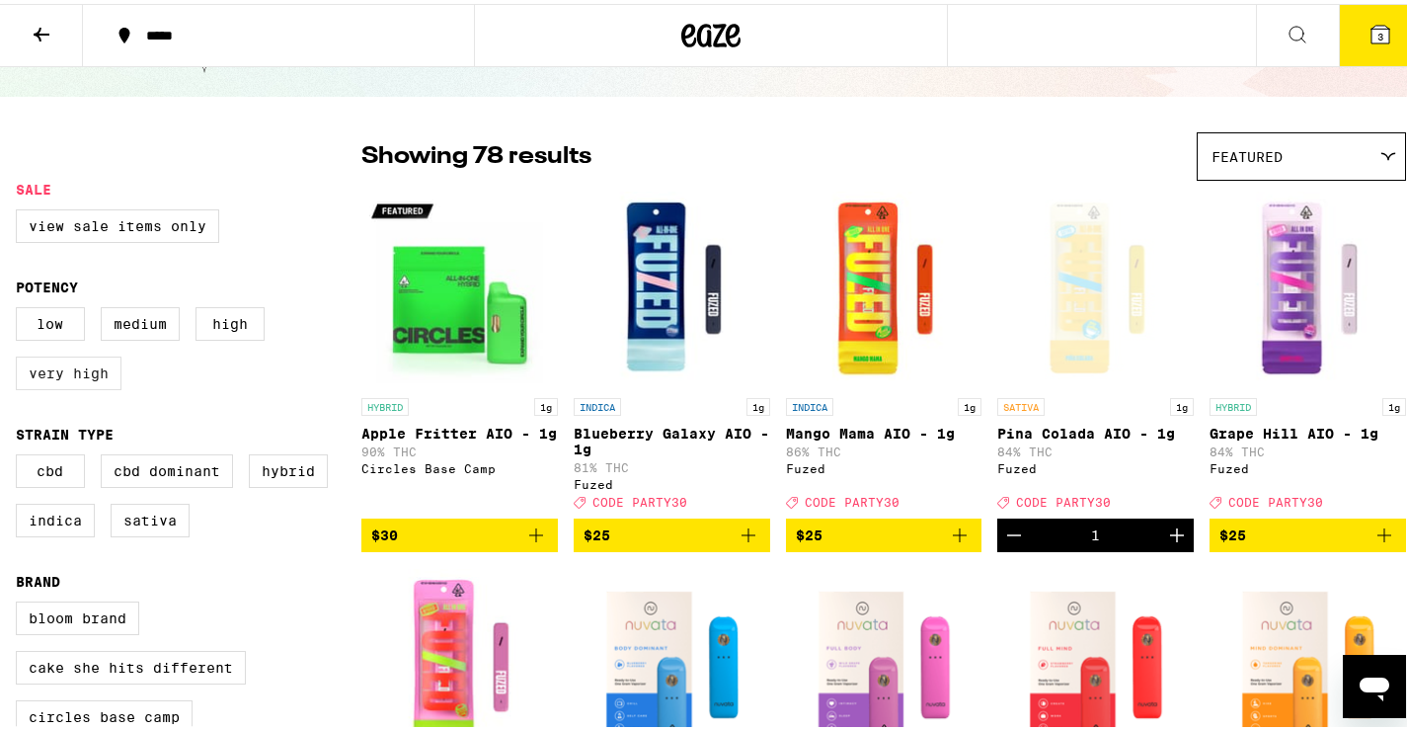
click at [51, 385] on label "Very High" at bounding box center [69, 369] width 106 height 34
click at [21, 307] on input "Very High" at bounding box center [20, 306] width 1 height 1
checkbox input "true"
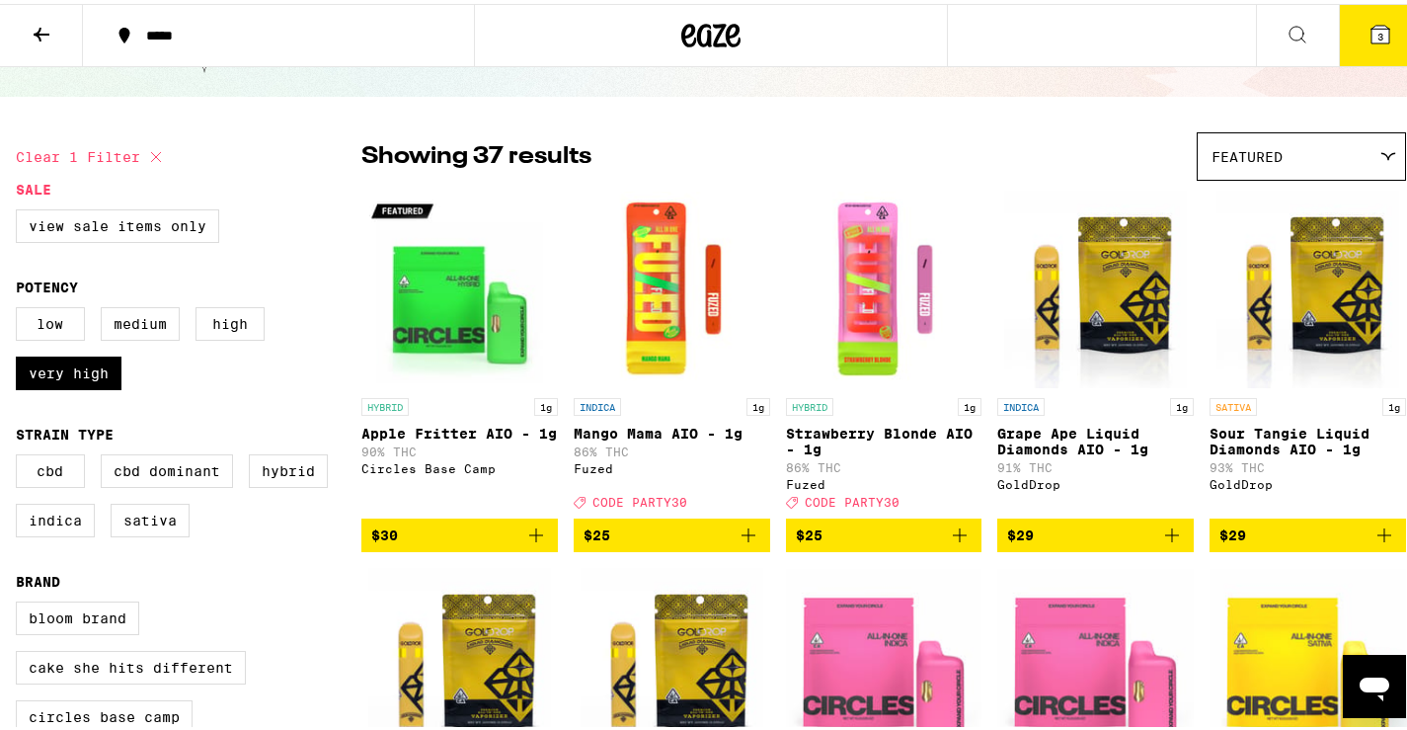
click at [950, 543] on icon "Add to bag" at bounding box center [960, 531] width 24 height 24
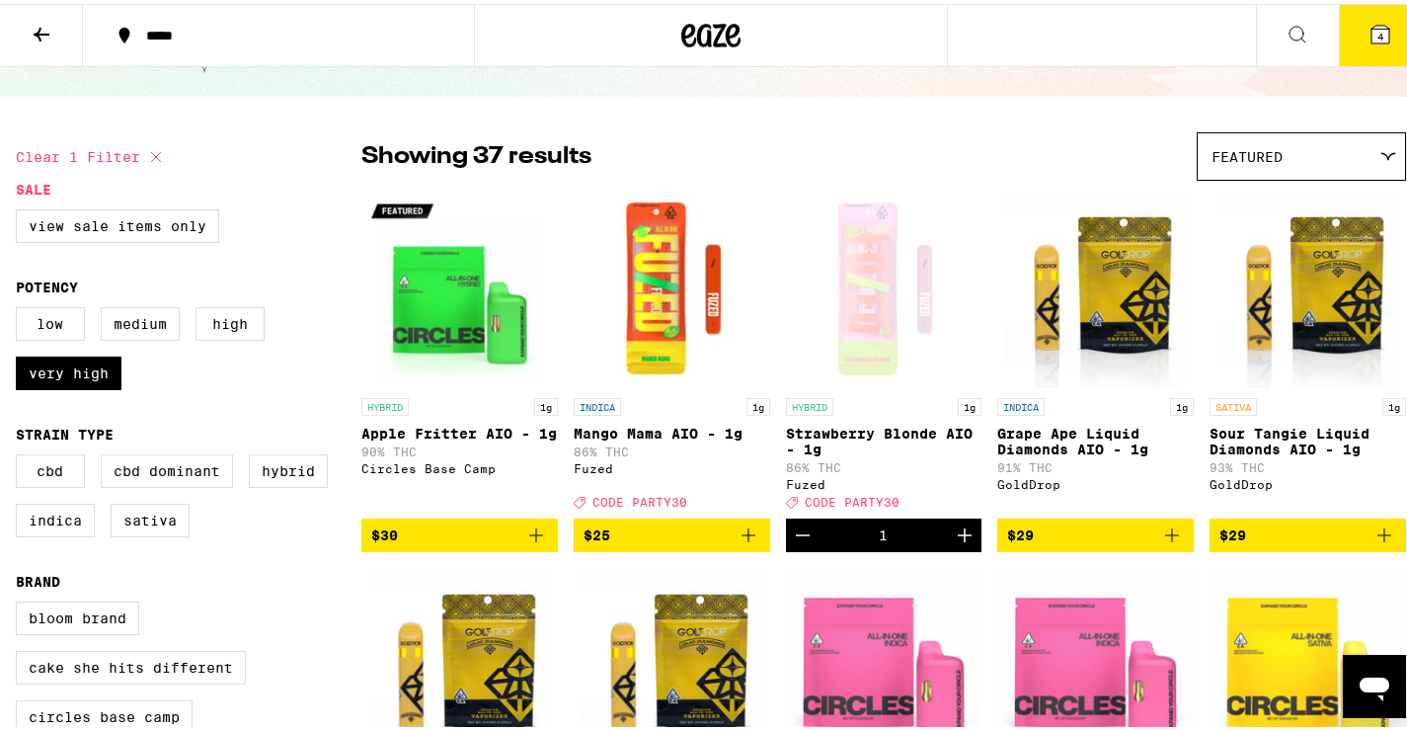
click at [1371, 32] on icon at bounding box center [1380, 31] width 18 height 18
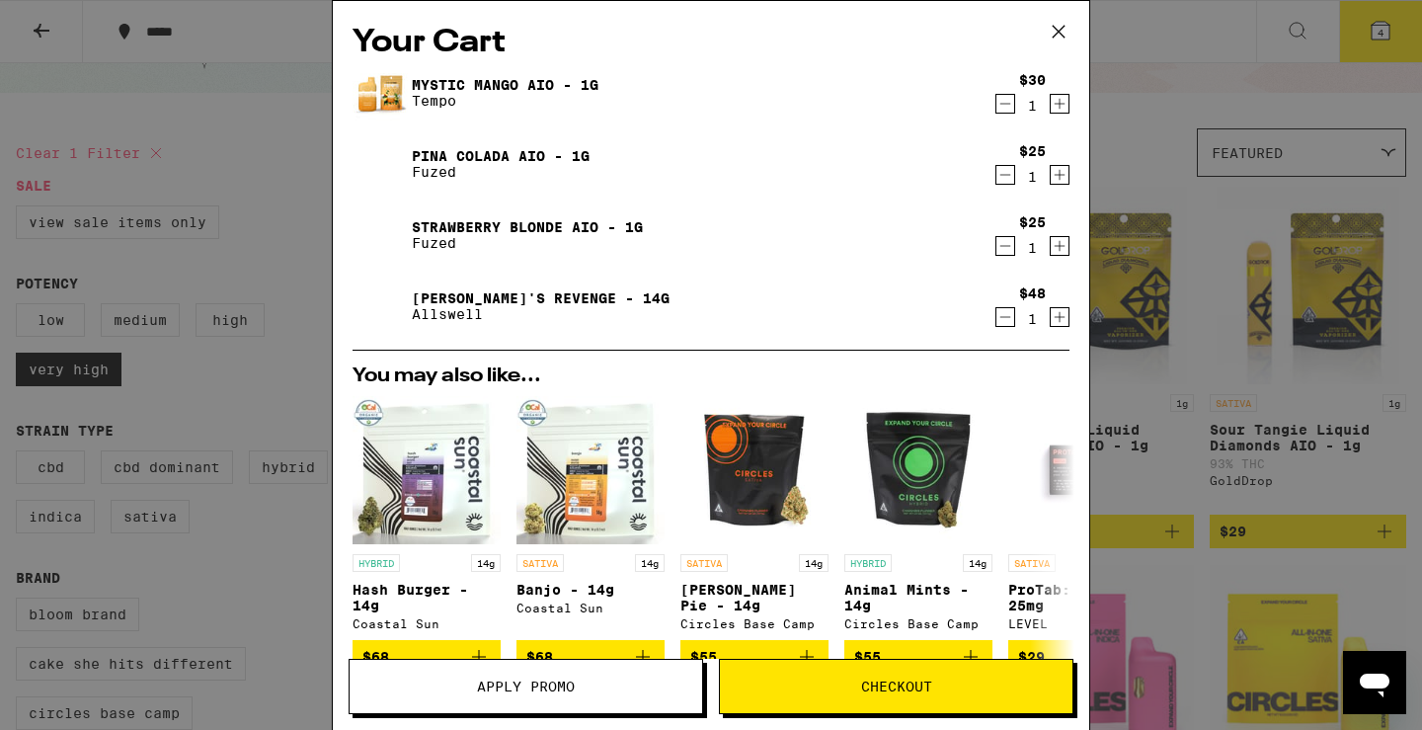
click at [1000, 104] on icon "Decrement" at bounding box center [1005, 104] width 11 height 0
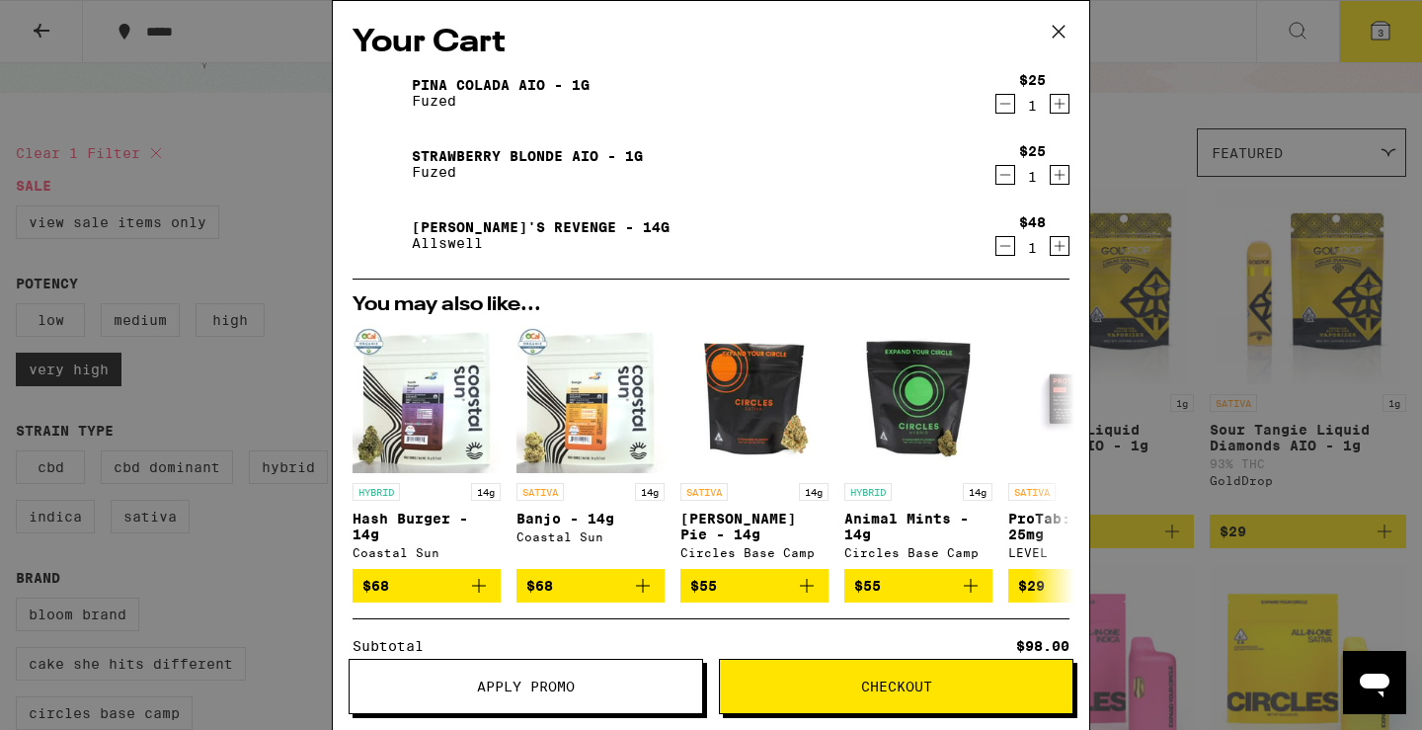
click at [498, 695] on button "Apply Promo" at bounding box center [525, 685] width 354 height 55
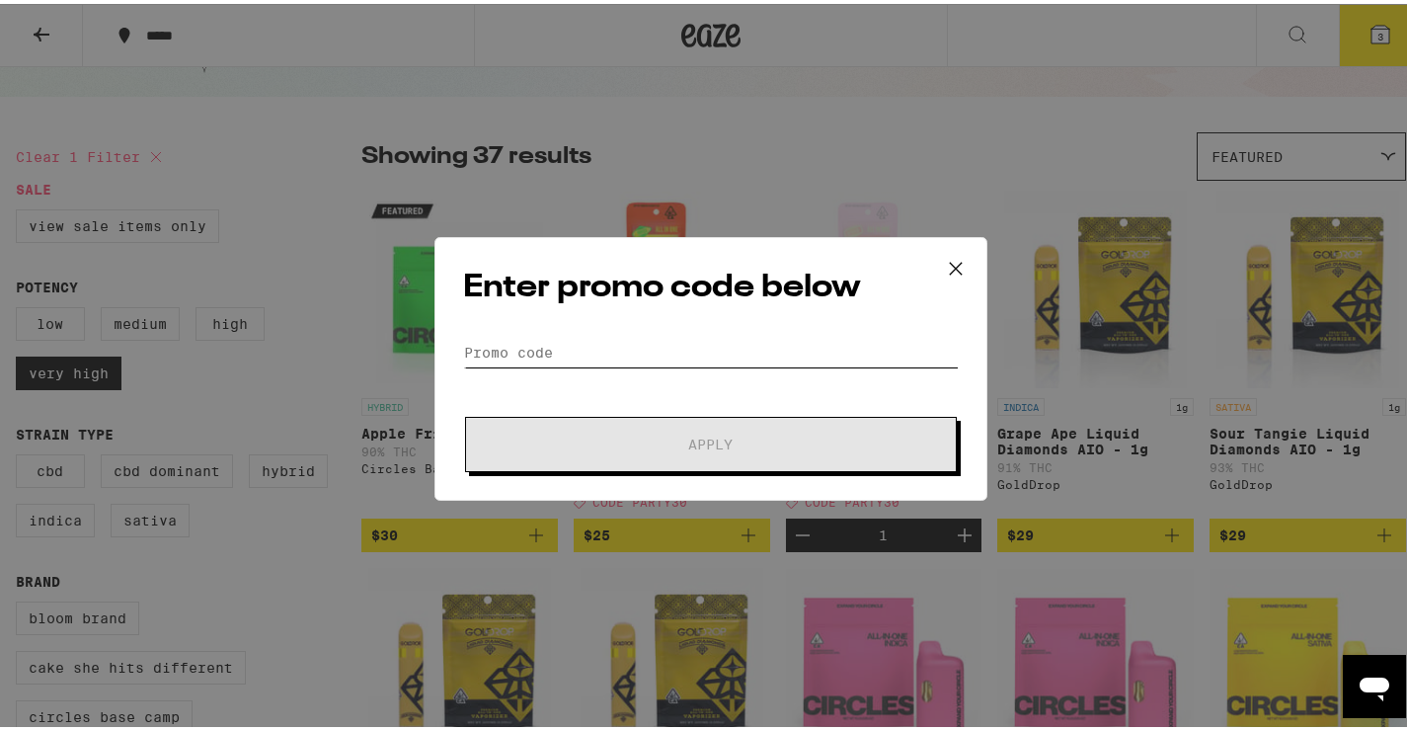
click at [768, 355] on input "Promo Code" at bounding box center [711, 349] width 496 height 30
paste input "PARTY30"
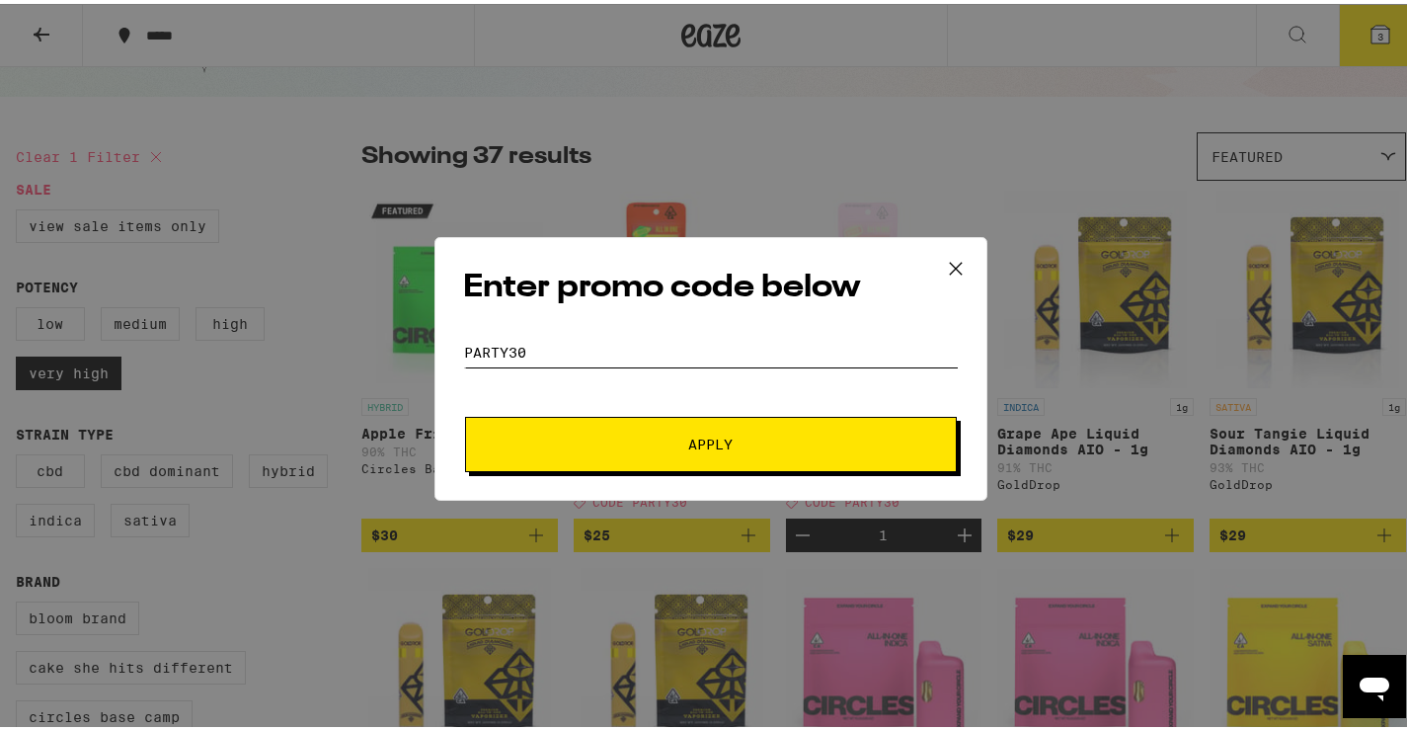
type input "PARTY30"
click at [721, 417] on button "Apply" at bounding box center [711, 440] width 492 height 55
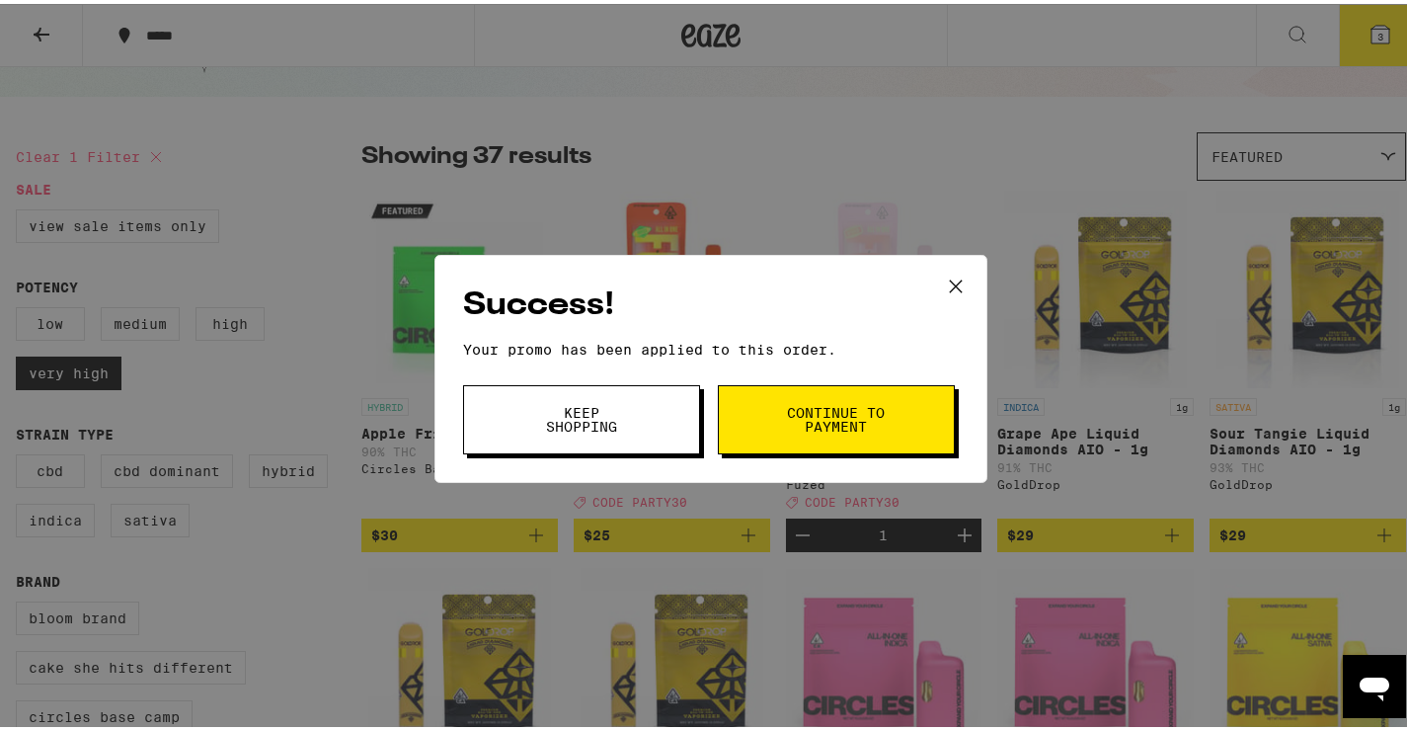
click at [810, 415] on span "Continue to payment" at bounding box center [836, 416] width 101 height 28
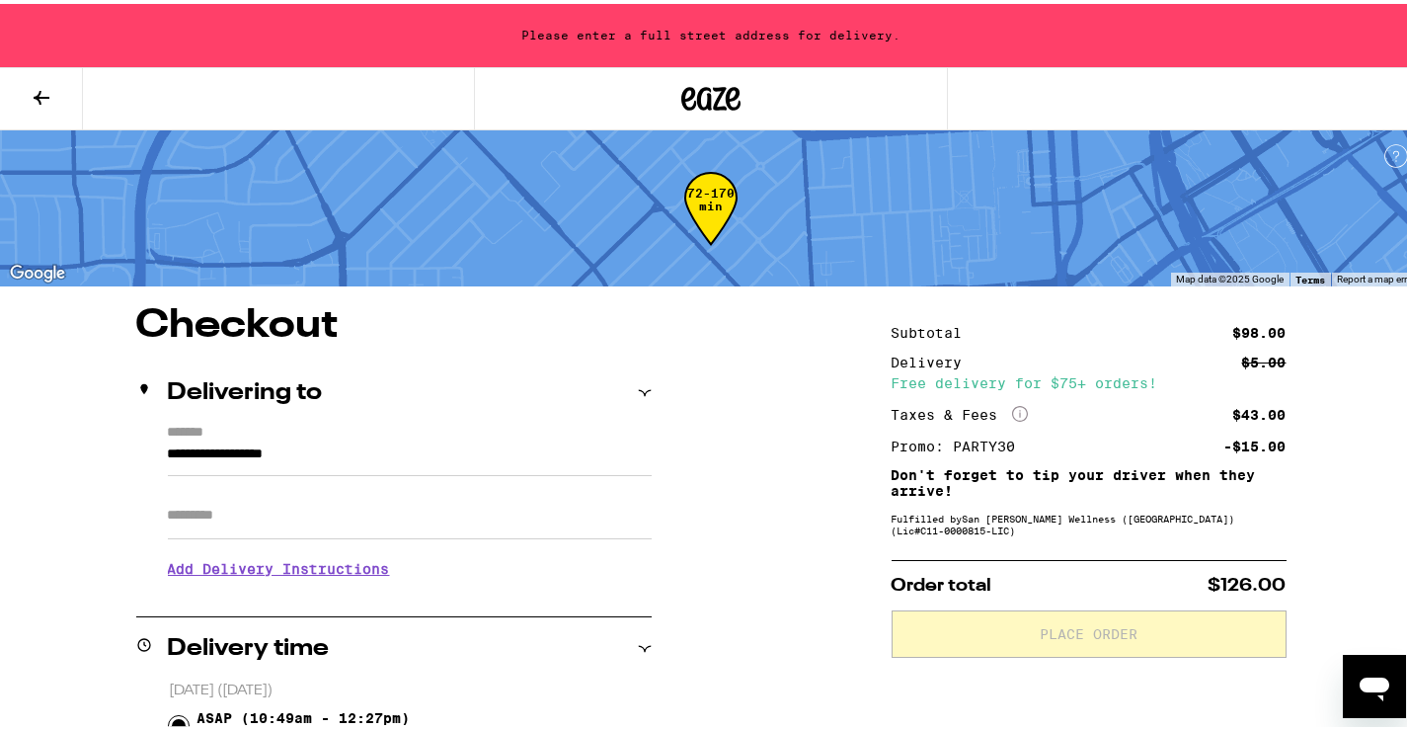
click at [393, 515] on input "Apt/Suite" at bounding box center [410, 511] width 484 height 47
type input "******"
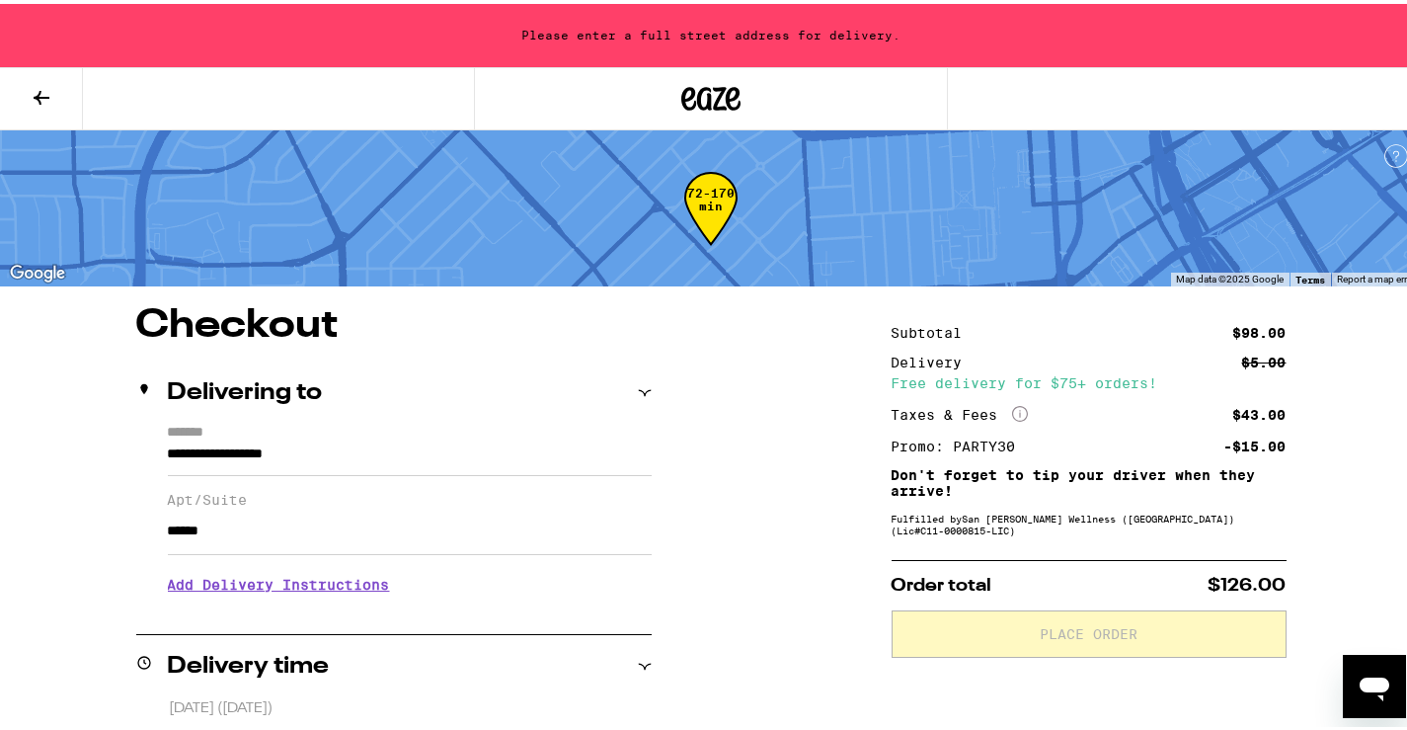
drag, startPoint x: 405, startPoint y: 455, endPoint x: 101, endPoint y: 448, distance: 304.1
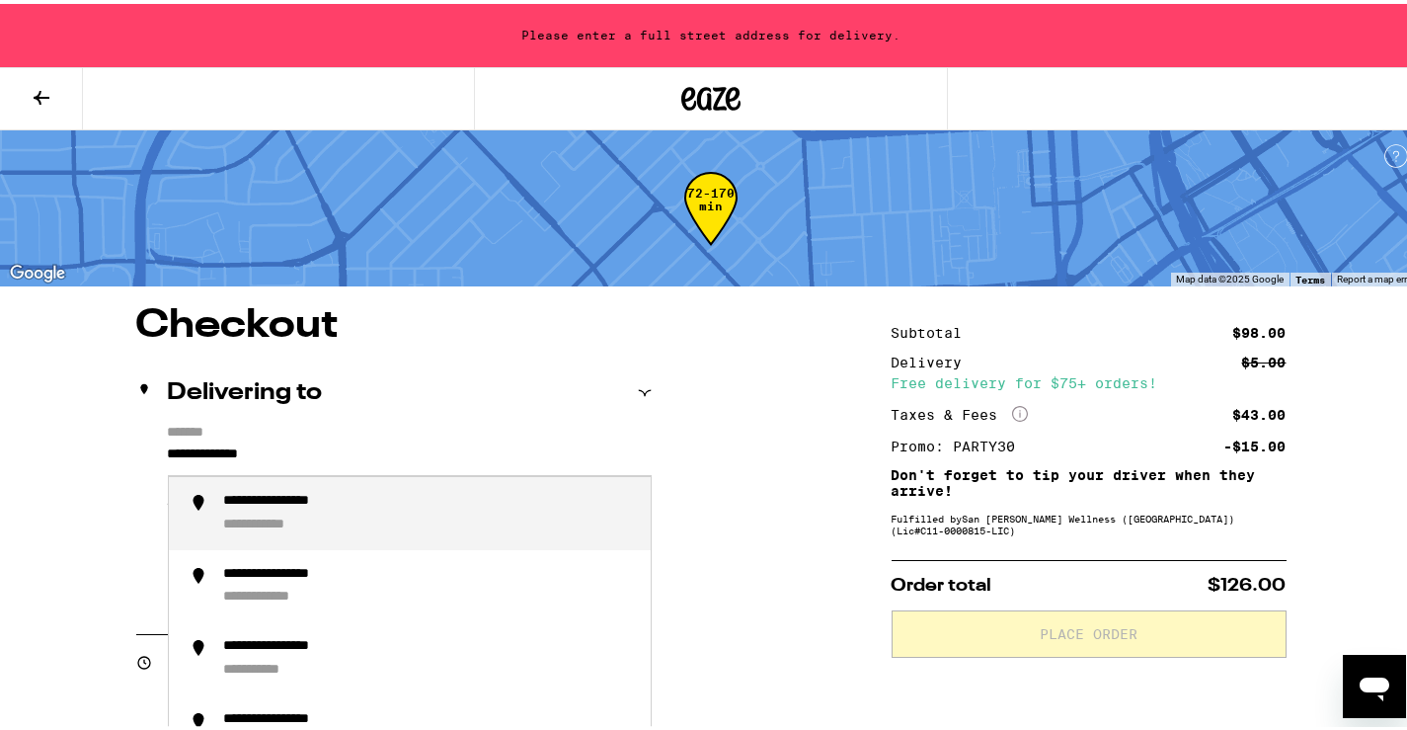
click at [333, 513] on div "**********" at bounding box center [429, 509] width 411 height 41
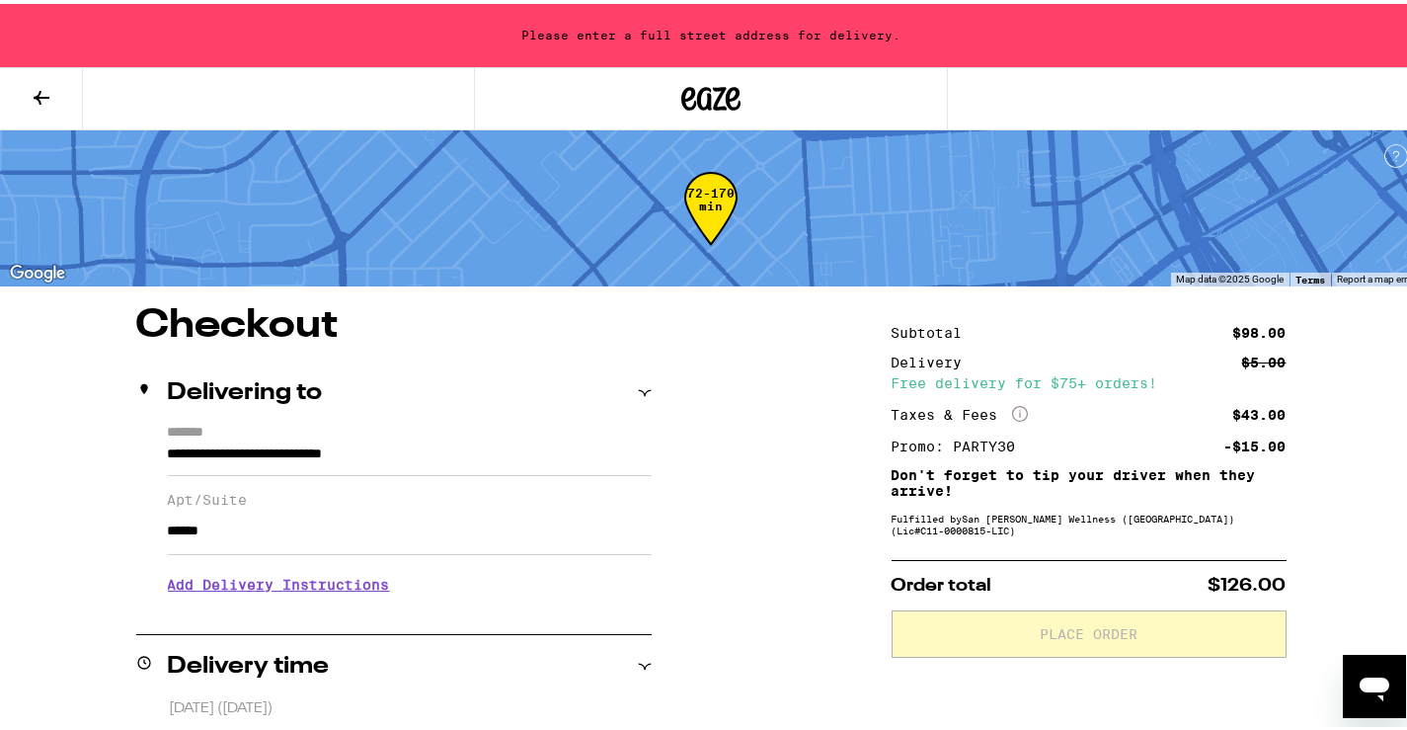
type input "**********"
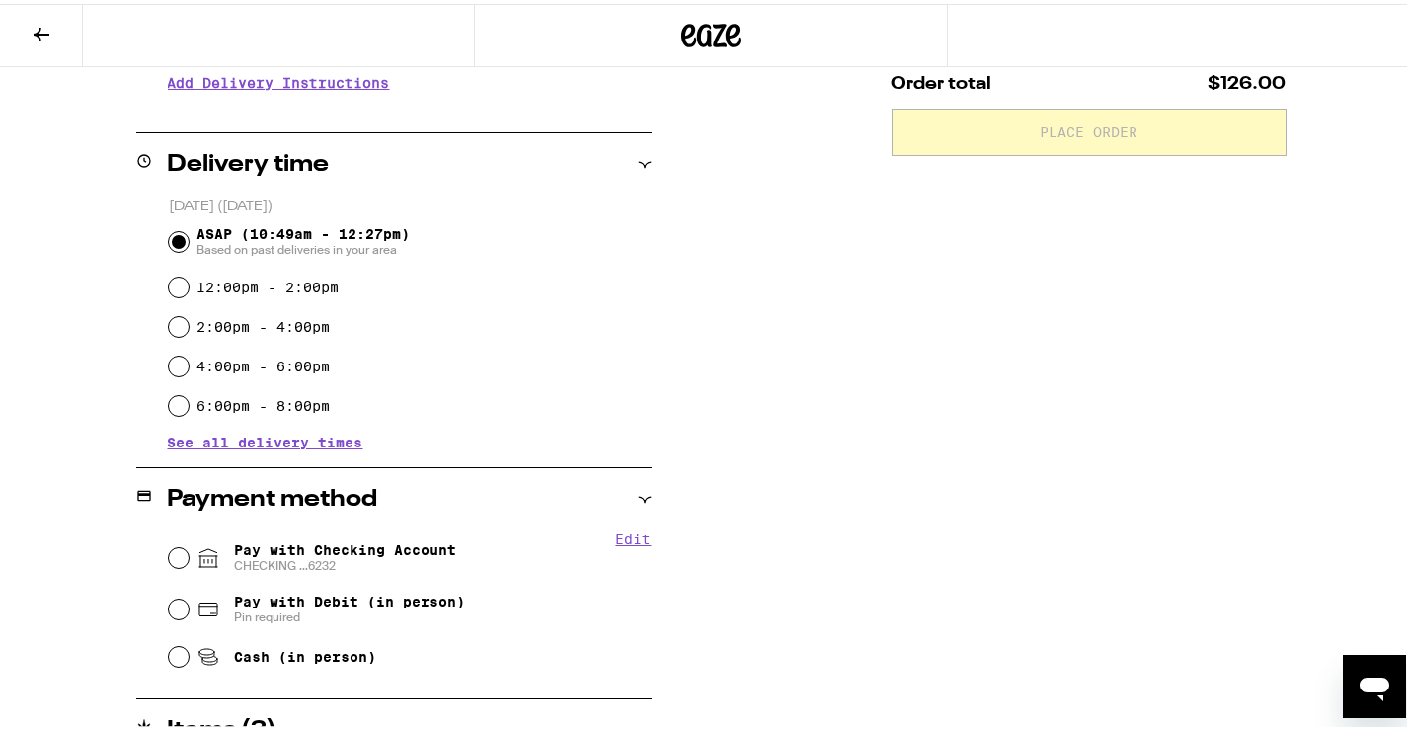
scroll to position [592, 0]
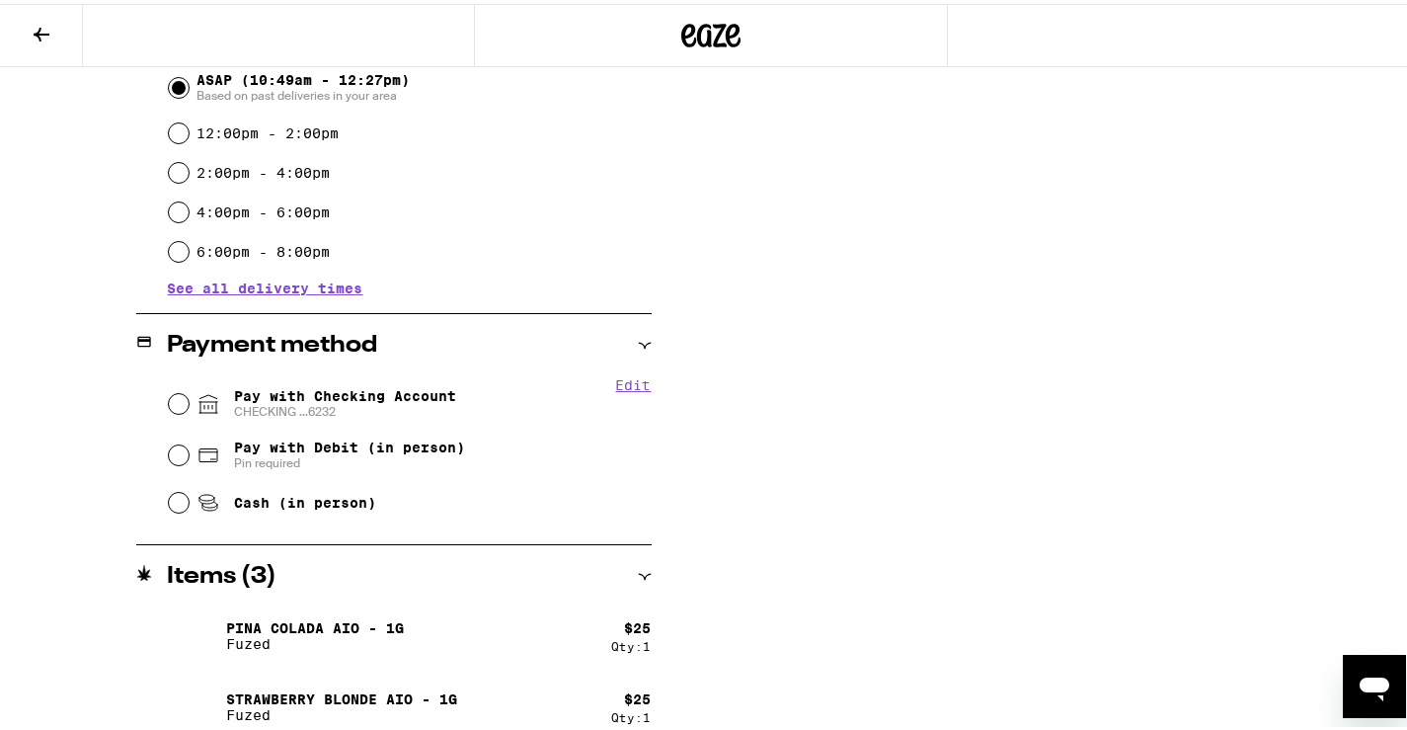
click at [365, 397] on span "Pay with Checking Account CHECKING ...6232" at bounding box center [345, 400] width 222 height 32
click at [189, 397] on input "Pay with Checking Account CHECKING ...6232" at bounding box center [179, 400] width 20 height 20
radio input "true"
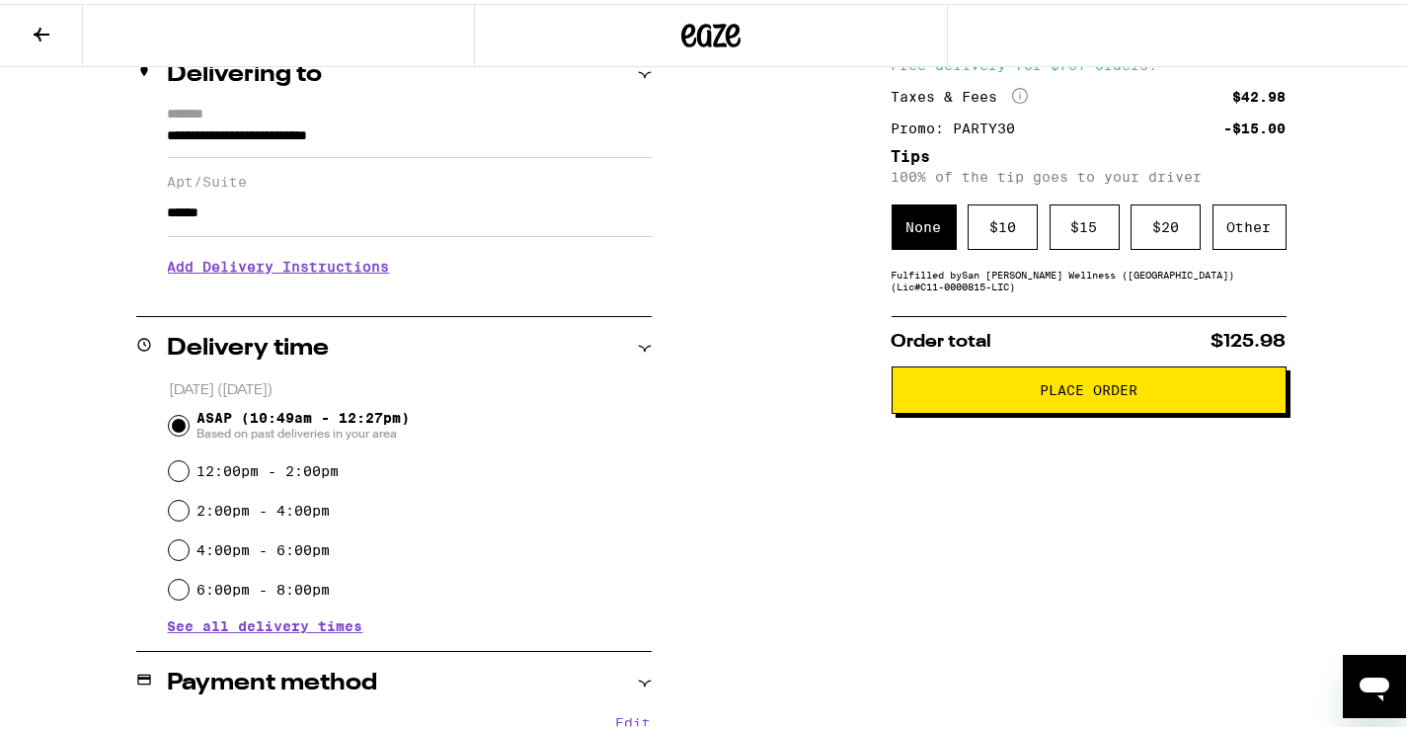
scroll to position [296, 0]
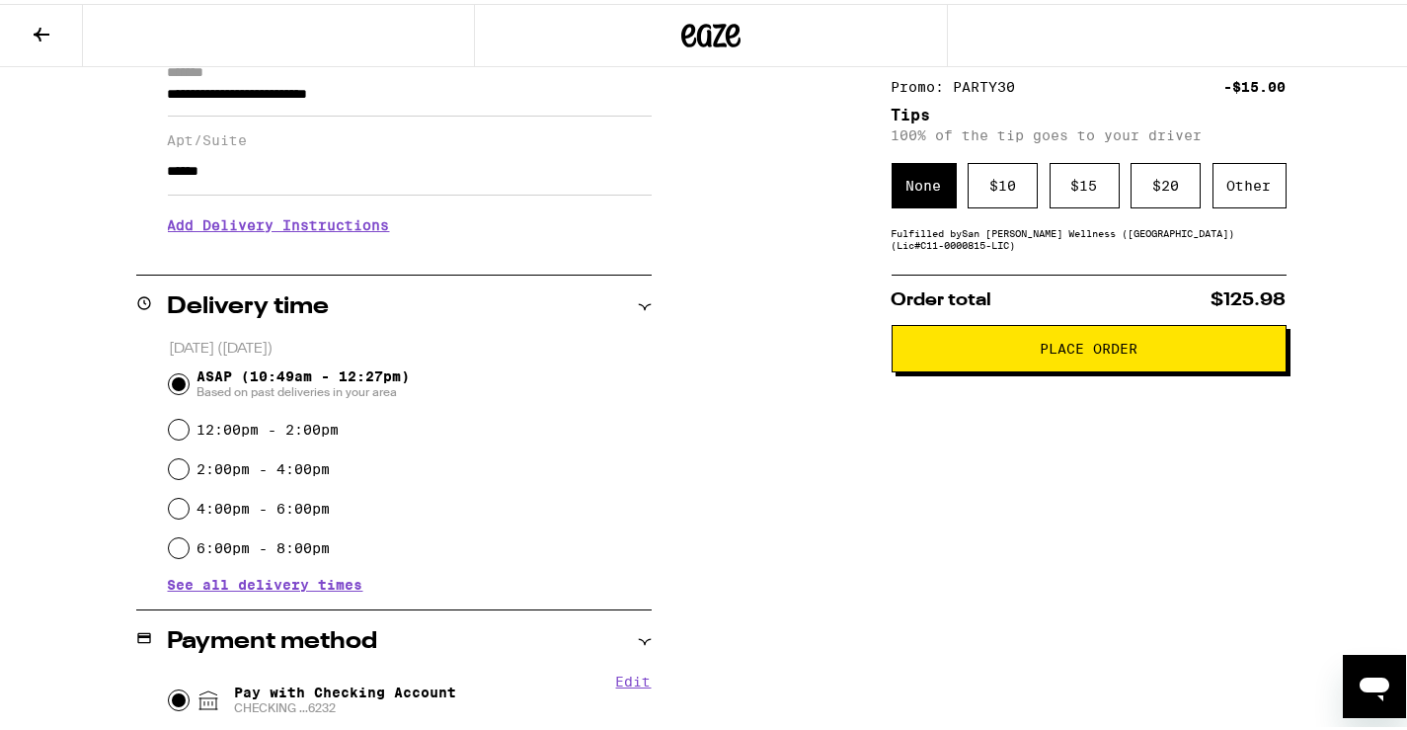
click at [221, 233] on h3 "Add Delivery Instructions" at bounding box center [410, 220] width 484 height 45
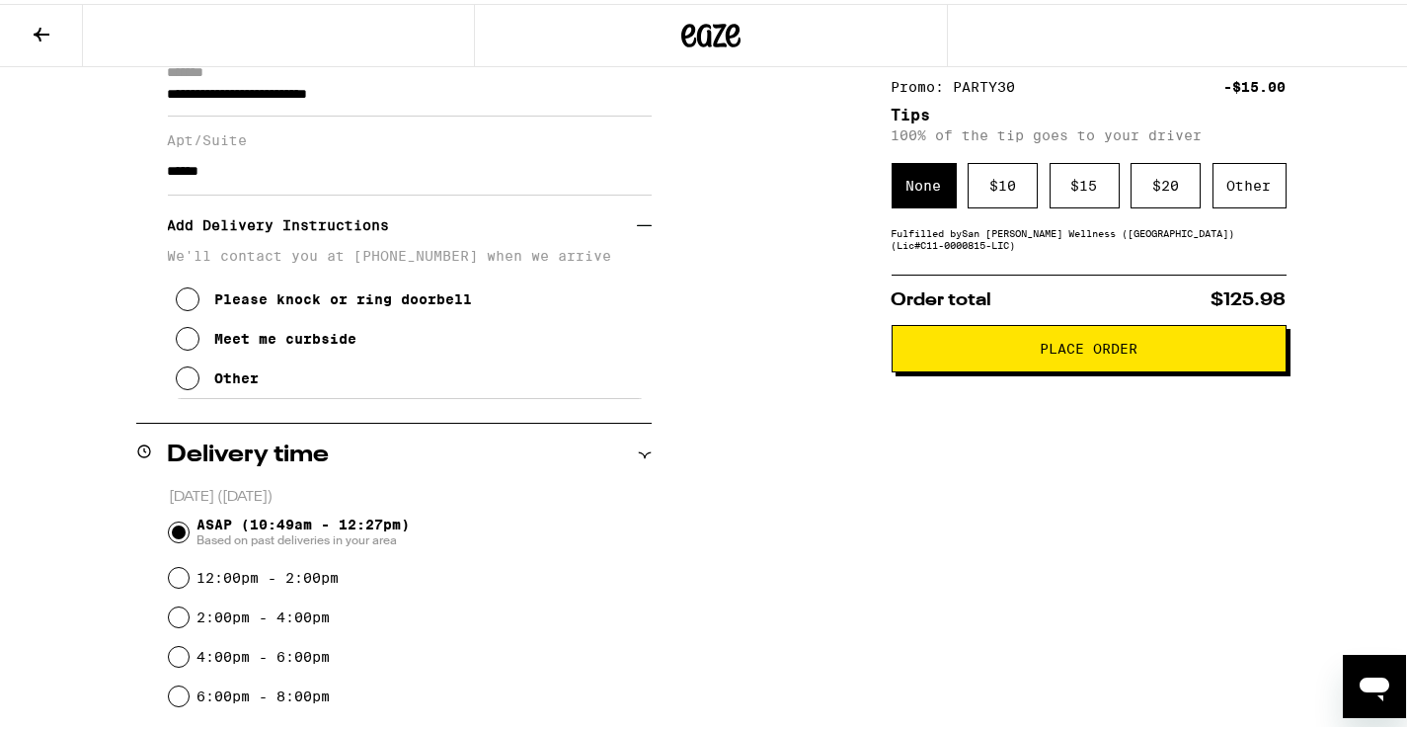
click at [277, 303] on div "Please knock or ring doorbell" at bounding box center [344, 295] width 258 height 16
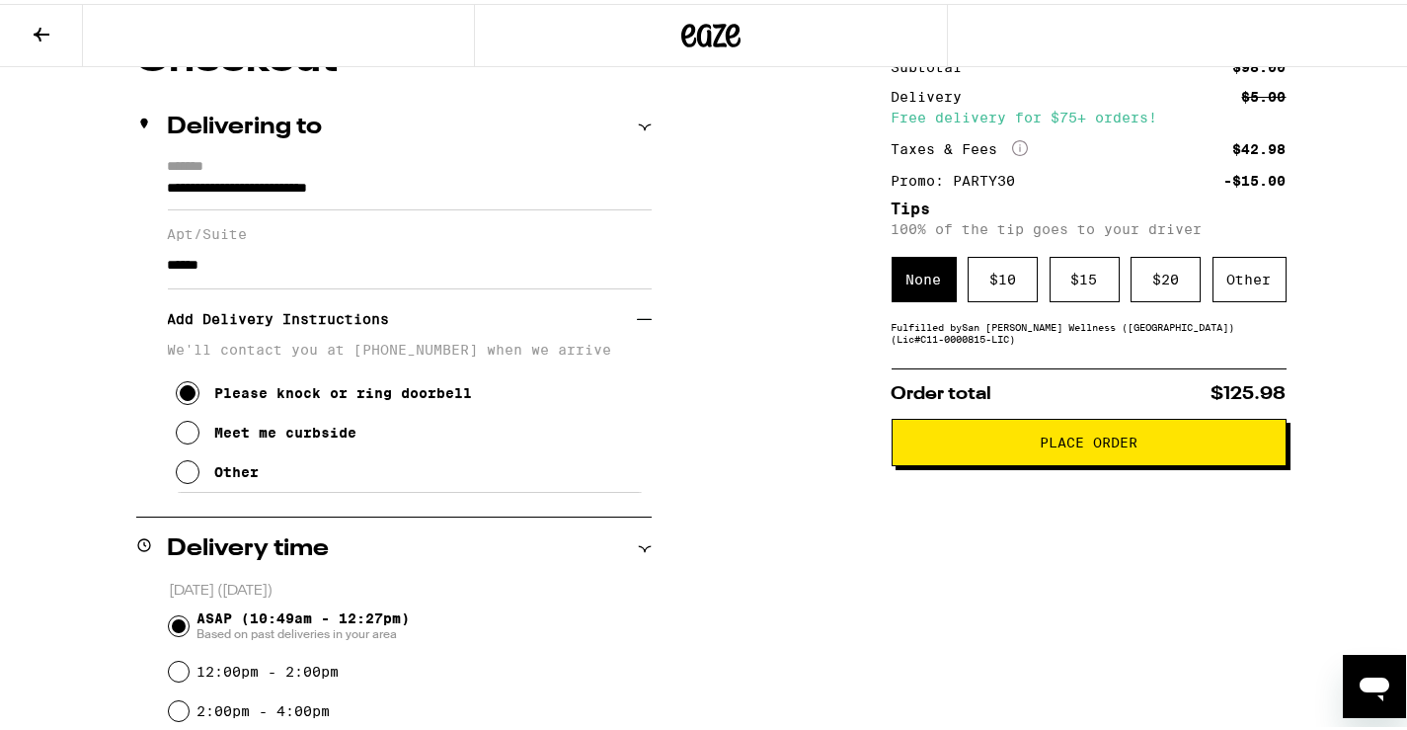
scroll to position [0, 0]
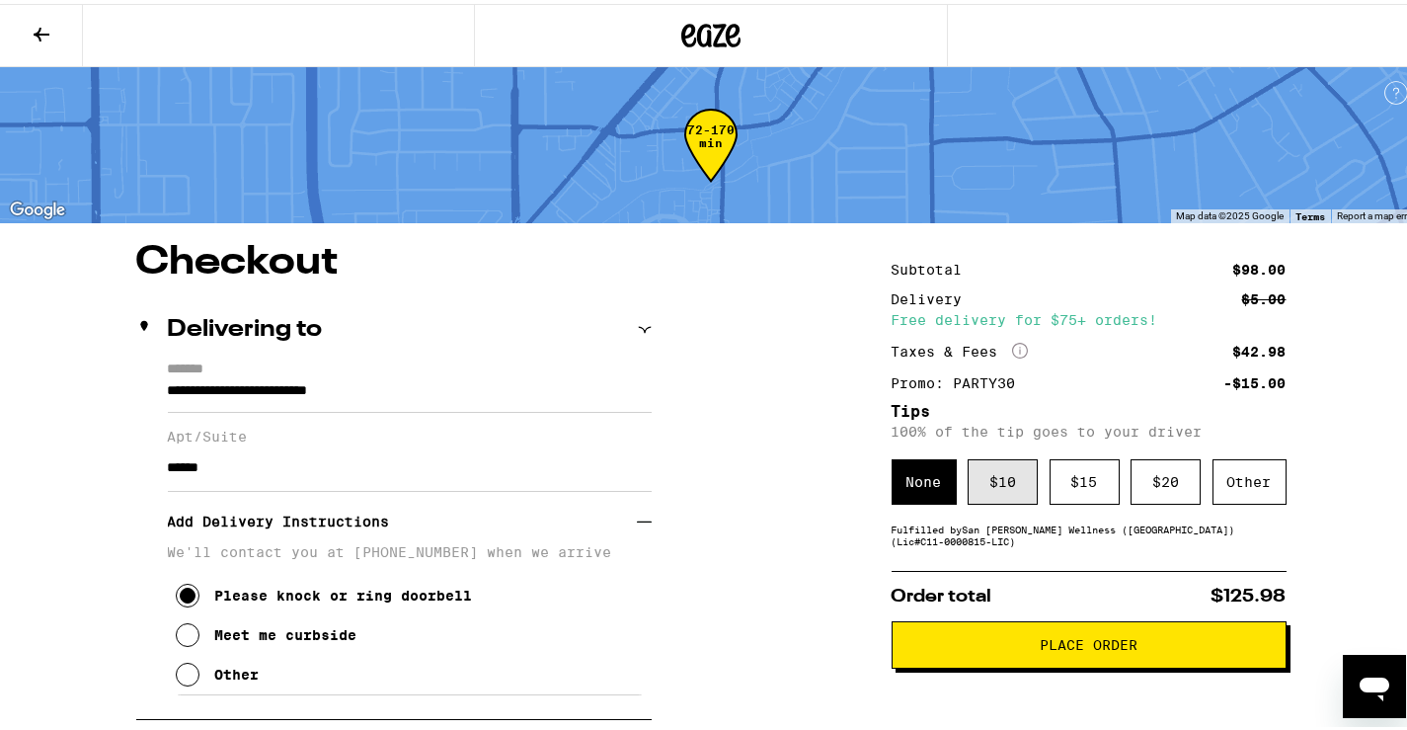
click at [1012, 487] on div "$ 10" at bounding box center [1002, 477] width 70 height 45
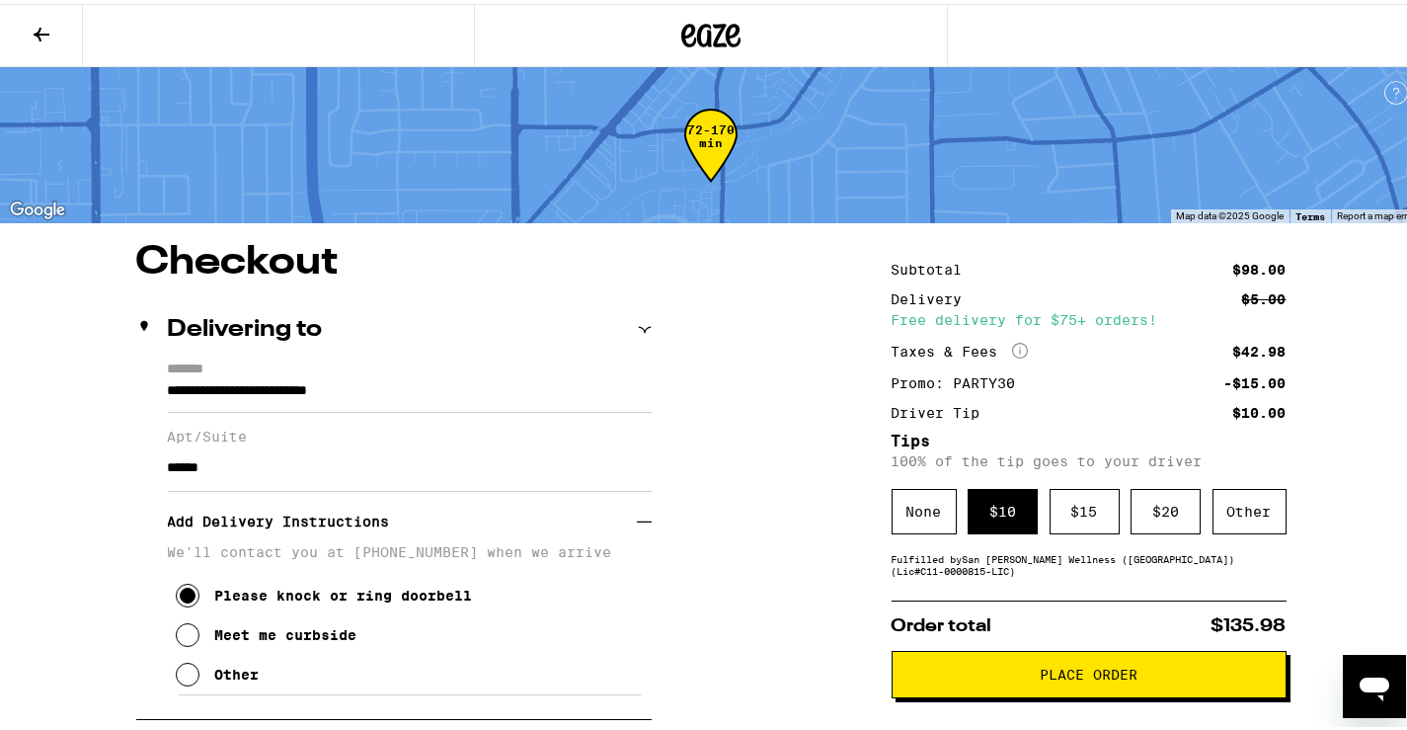
click at [1103, 677] on span "Place Order" at bounding box center [1089, 670] width 98 height 14
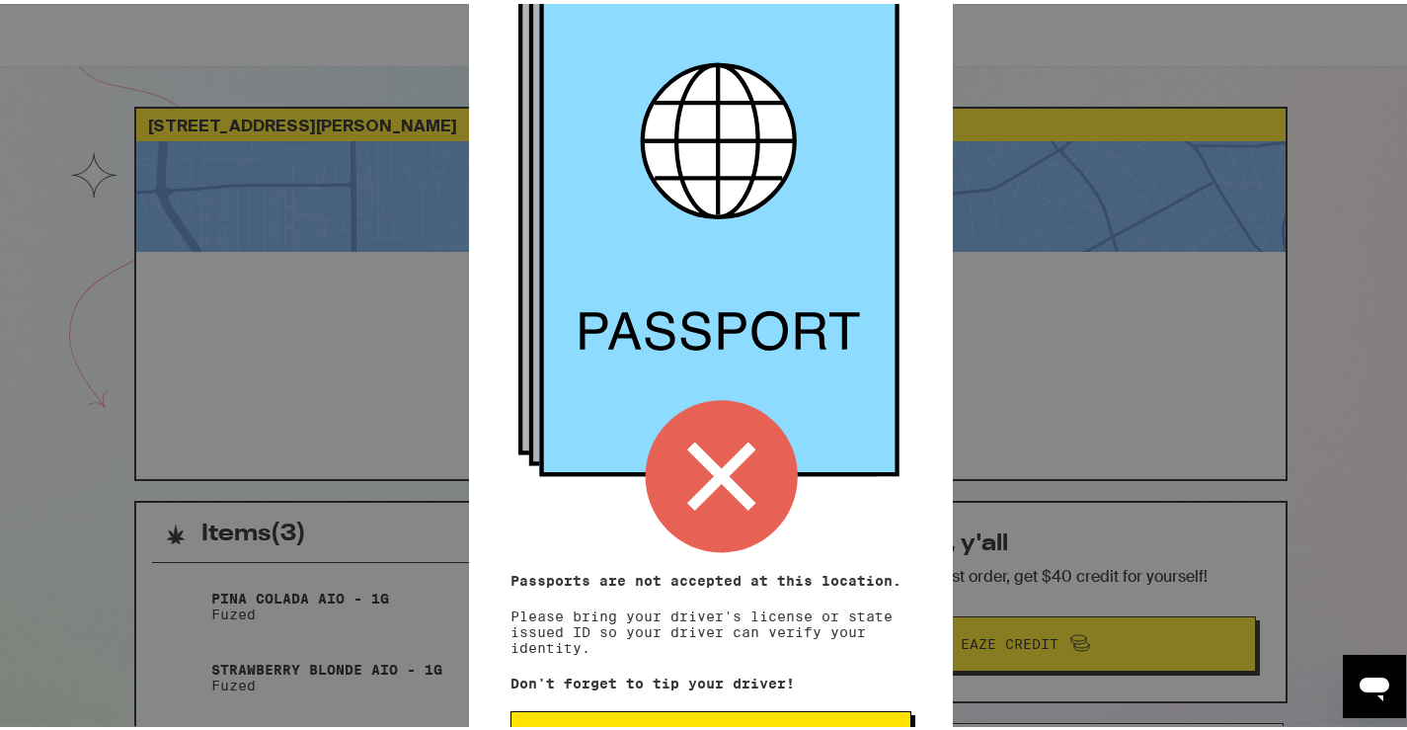
scroll to position [183, 0]
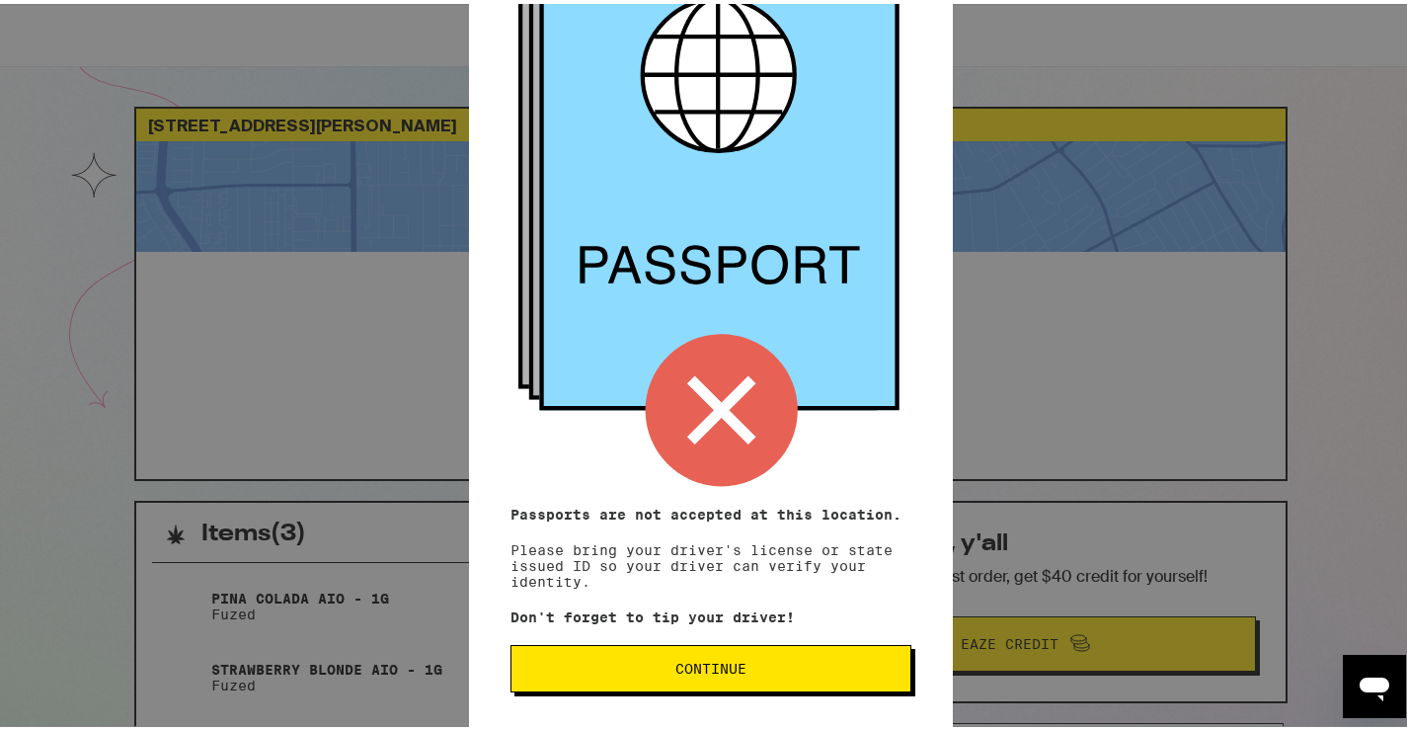
click at [766, 660] on span "Continue" at bounding box center [710, 664] width 367 height 14
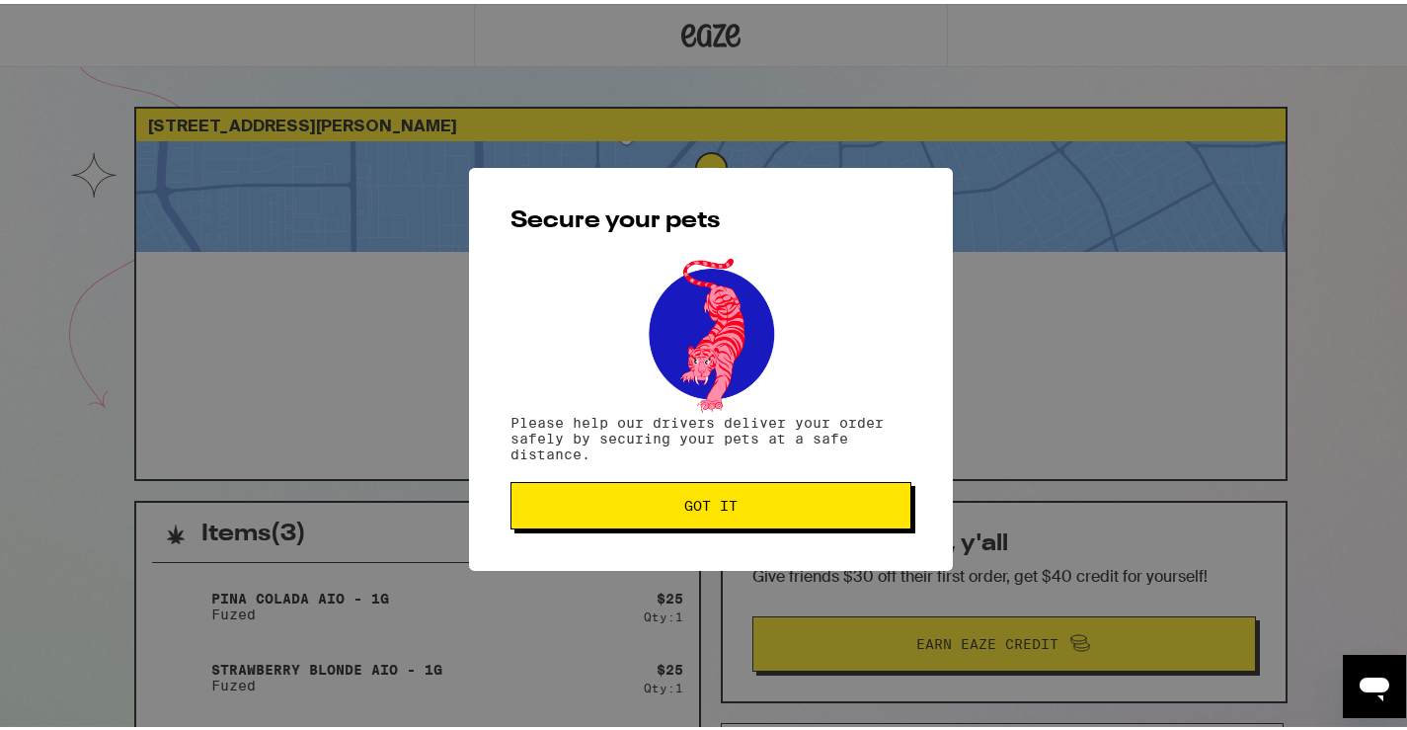
click at [602, 506] on span "Got it" at bounding box center [710, 502] width 367 height 14
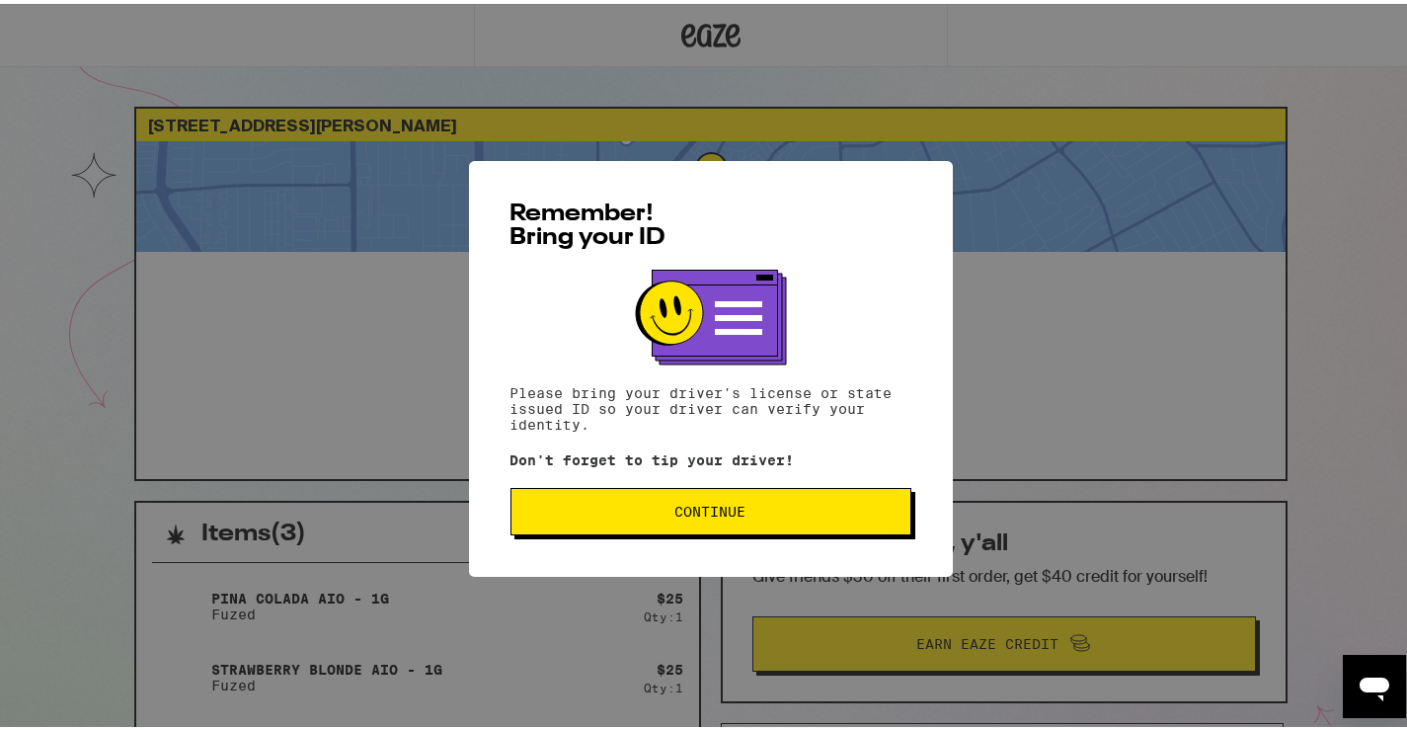
click at [695, 508] on button "Continue" at bounding box center [710, 507] width 401 height 47
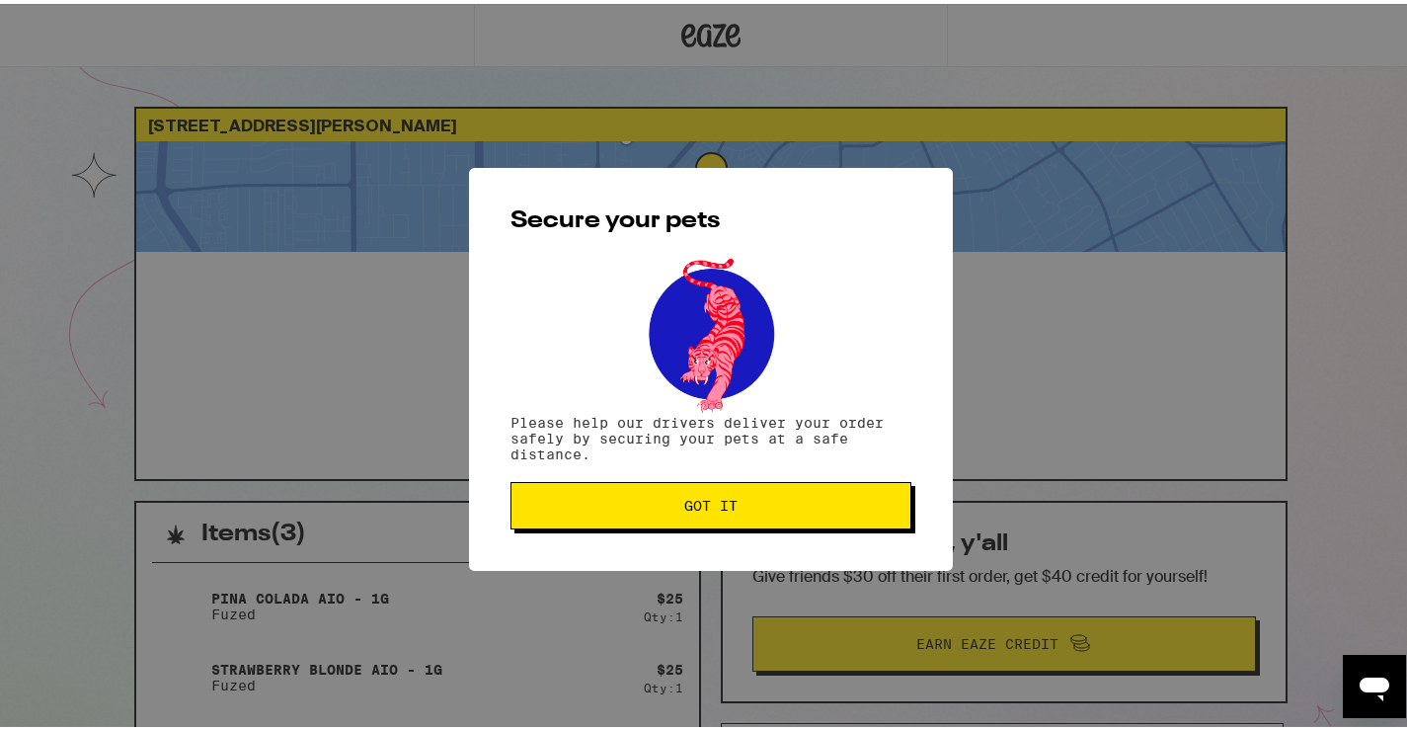
click at [695, 508] on span "Got it" at bounding box center [710, 502] width 53 height 14
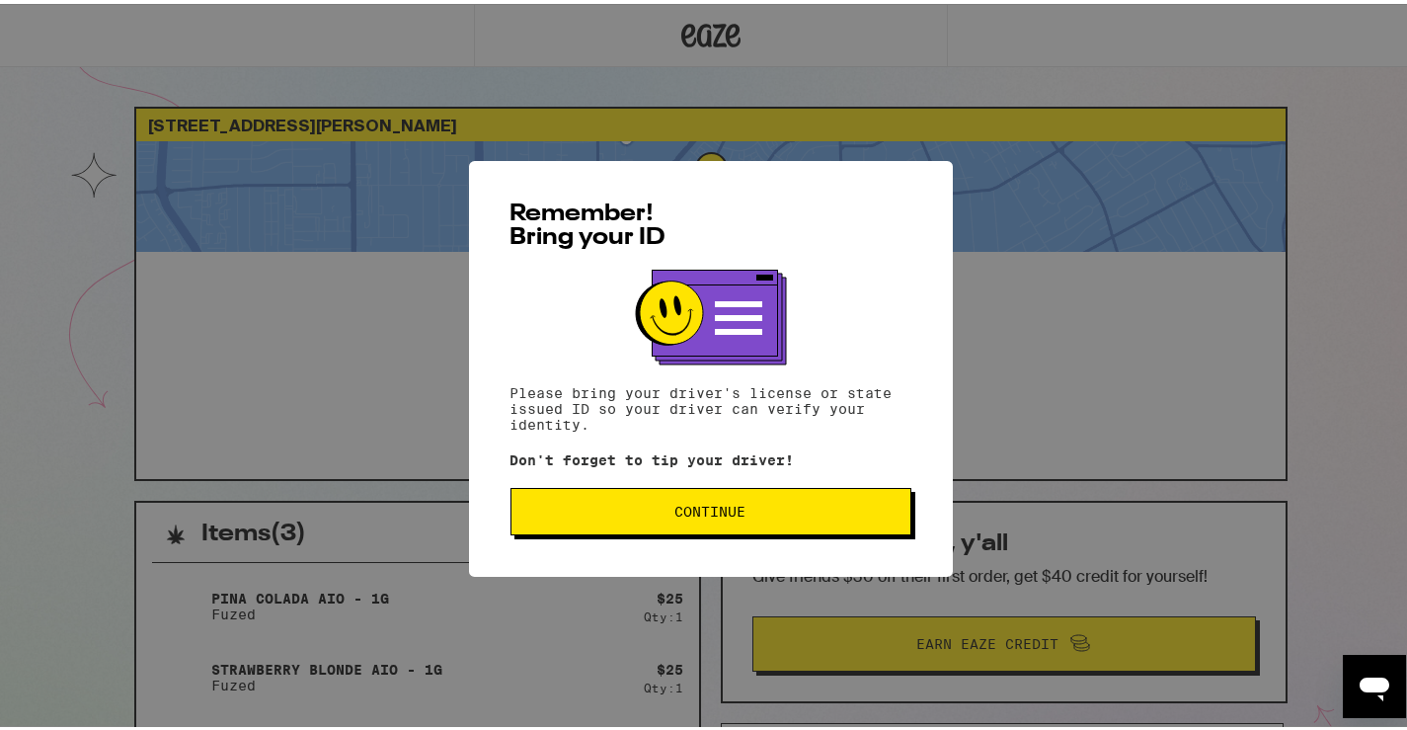
click at [578, 518] on button "Continue" at bounding box center [710, 507] width 401 height 47
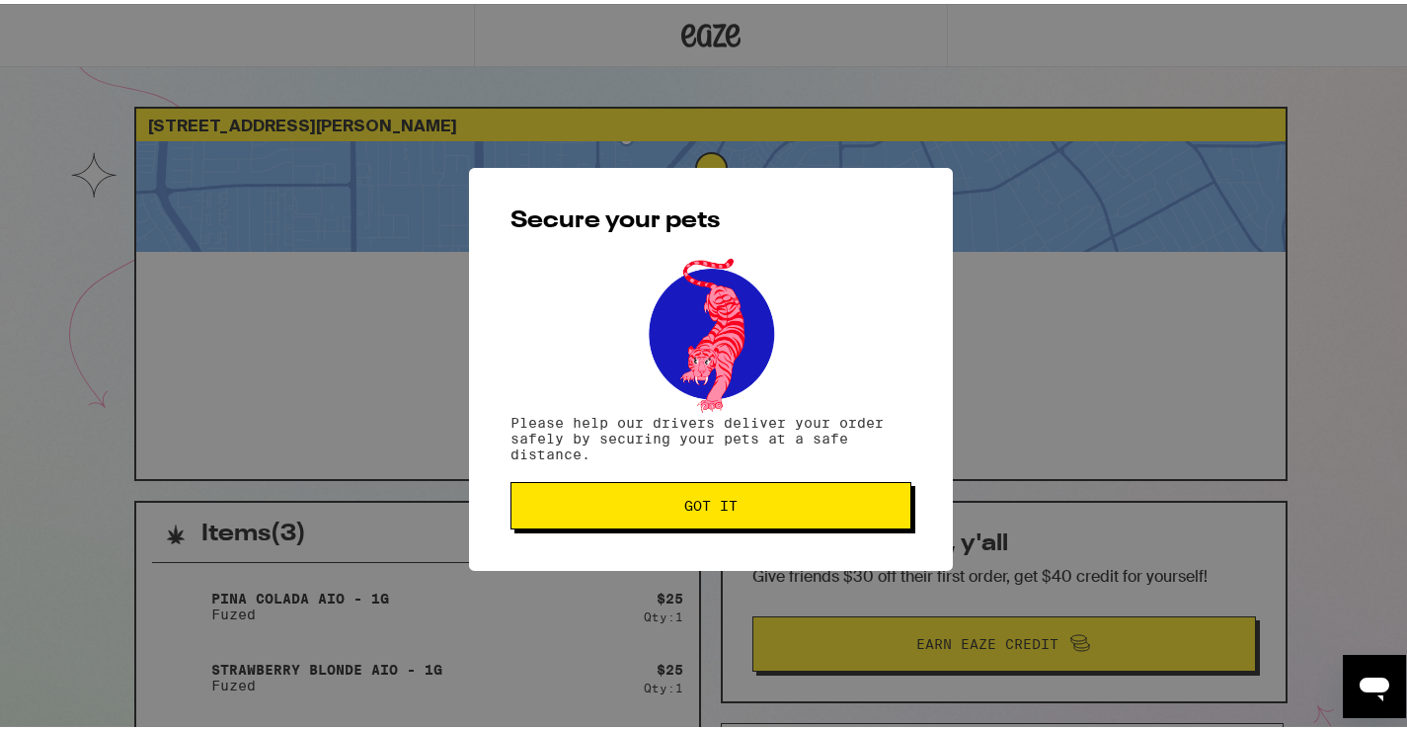
click at [578, 518] on button "Got it" at bounding box center [710, 501] width 401 height 47
